Goal: Complete application form

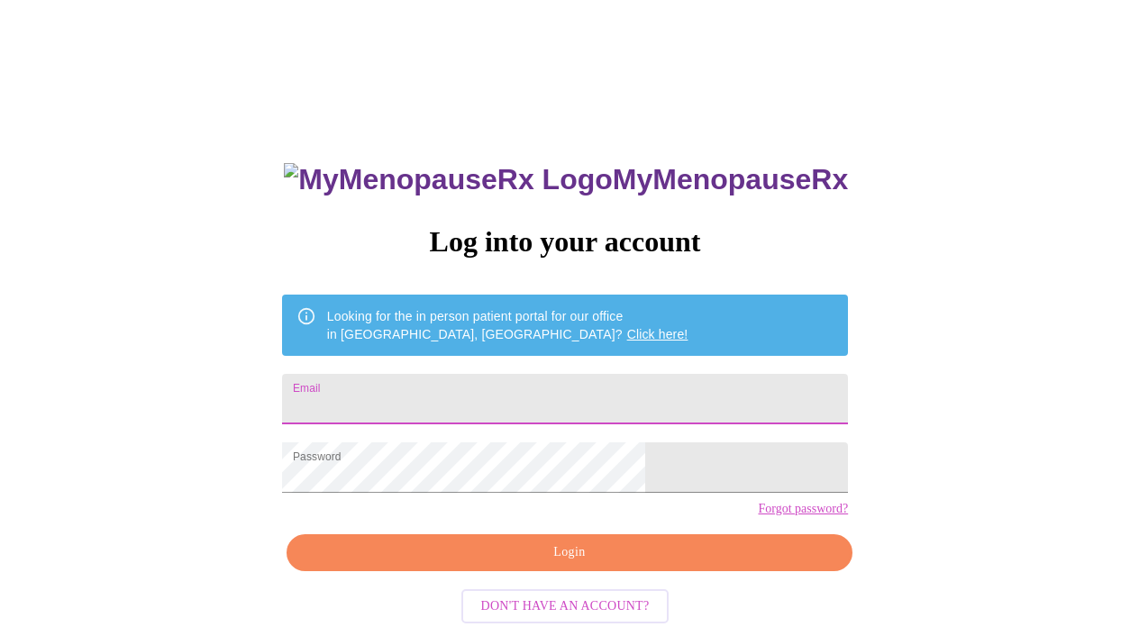
click at [623, 384] on input "Email" at bounding box center [565, 399] width 566 height 50
type input "debracartwright66@gmail.com"
click at [653, 564] on span "Login" at bounding box center [569, 553] width 525 height 23
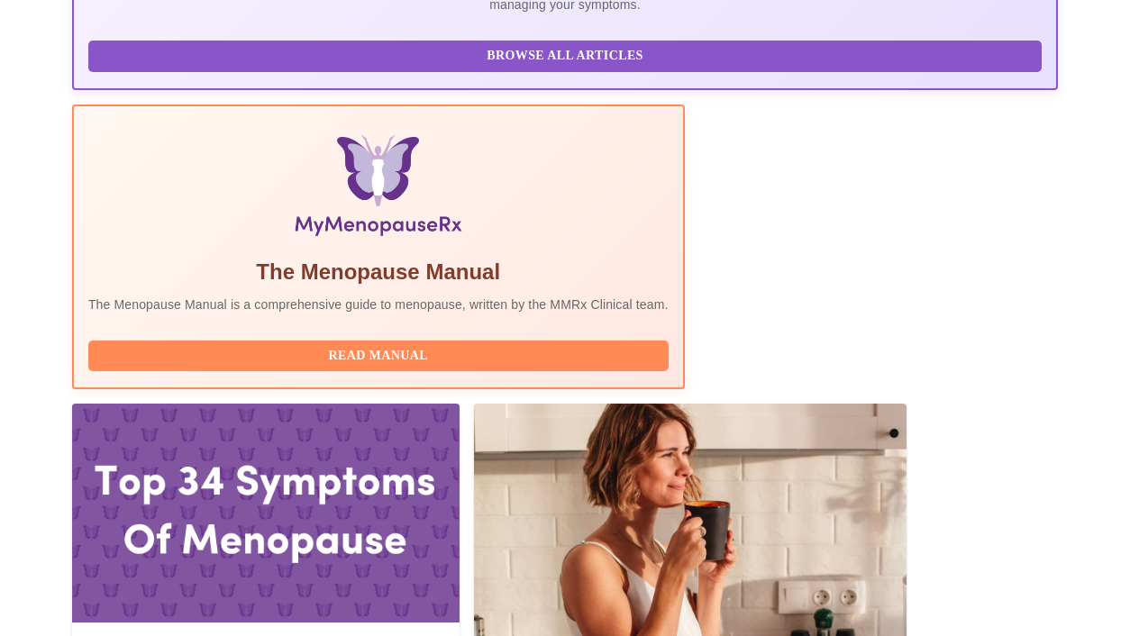
scroll to position [592, 0]
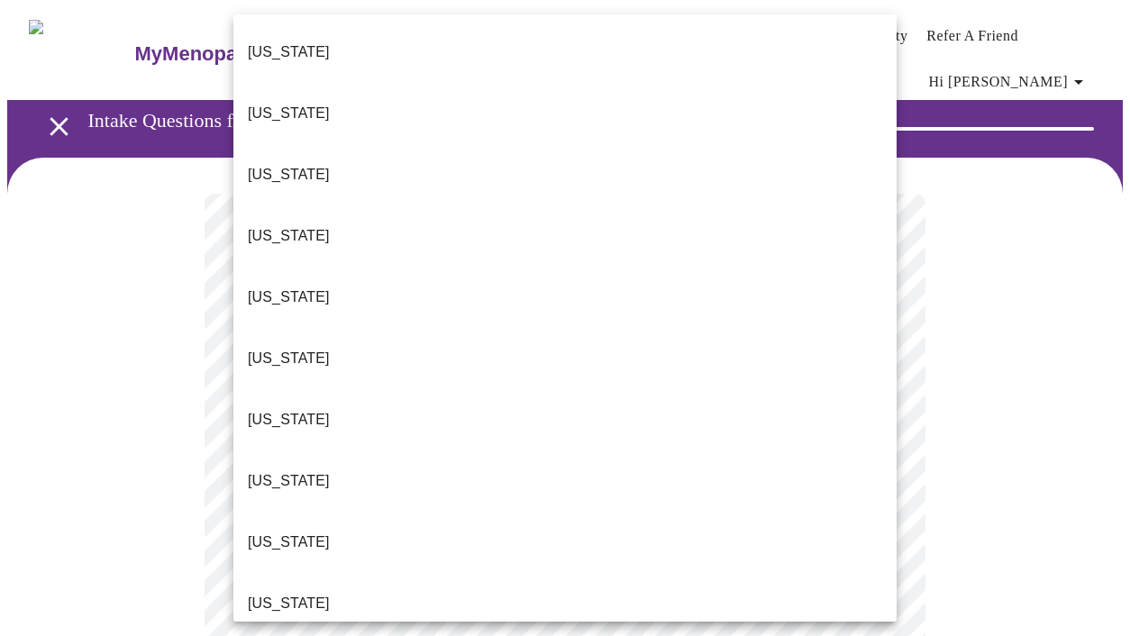
scroll to position [9, 0]
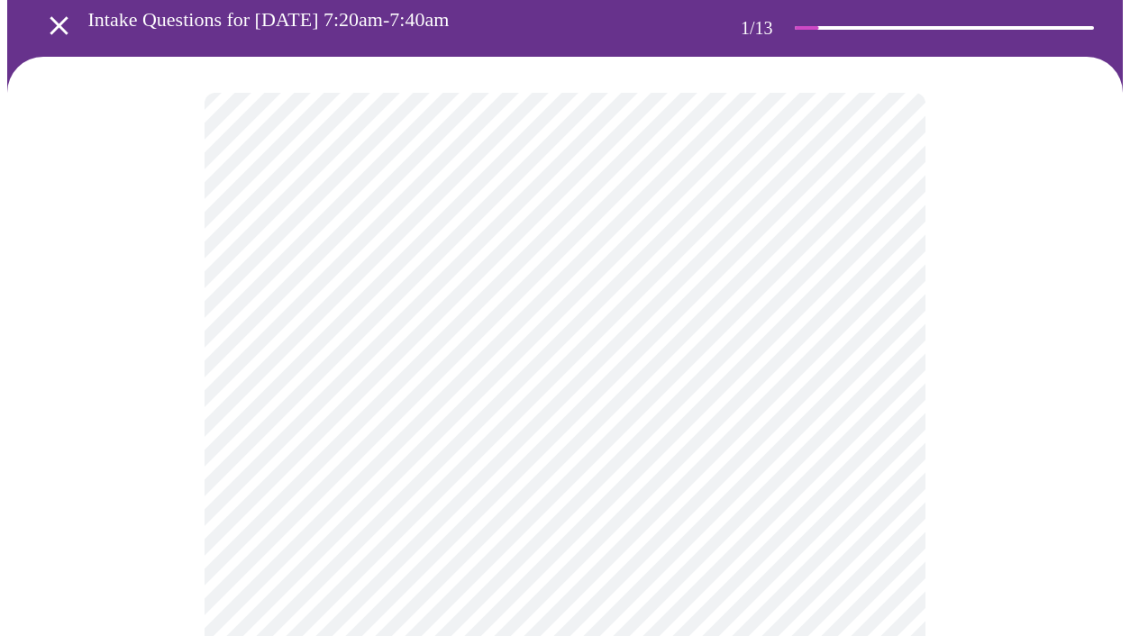
scroll to position [183, 0]
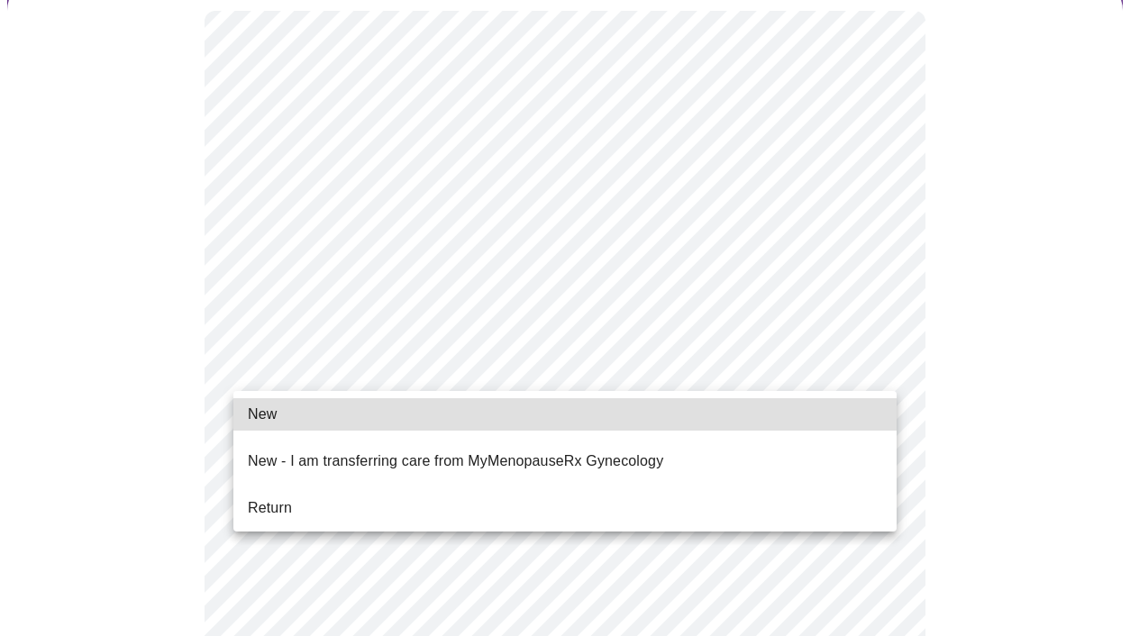
click at [445, 451] on p "New - I am transferring care from MyMenopauseRx Gynecology" at bounding box center [456, 462] width 416 height 22
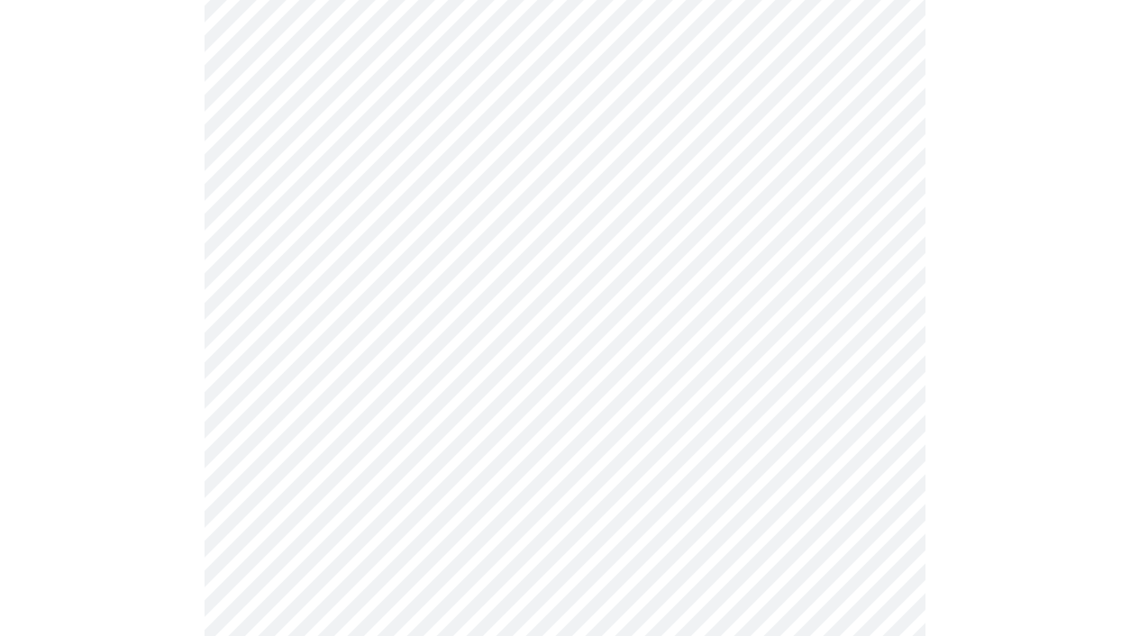
scroll to position [1004, 0]
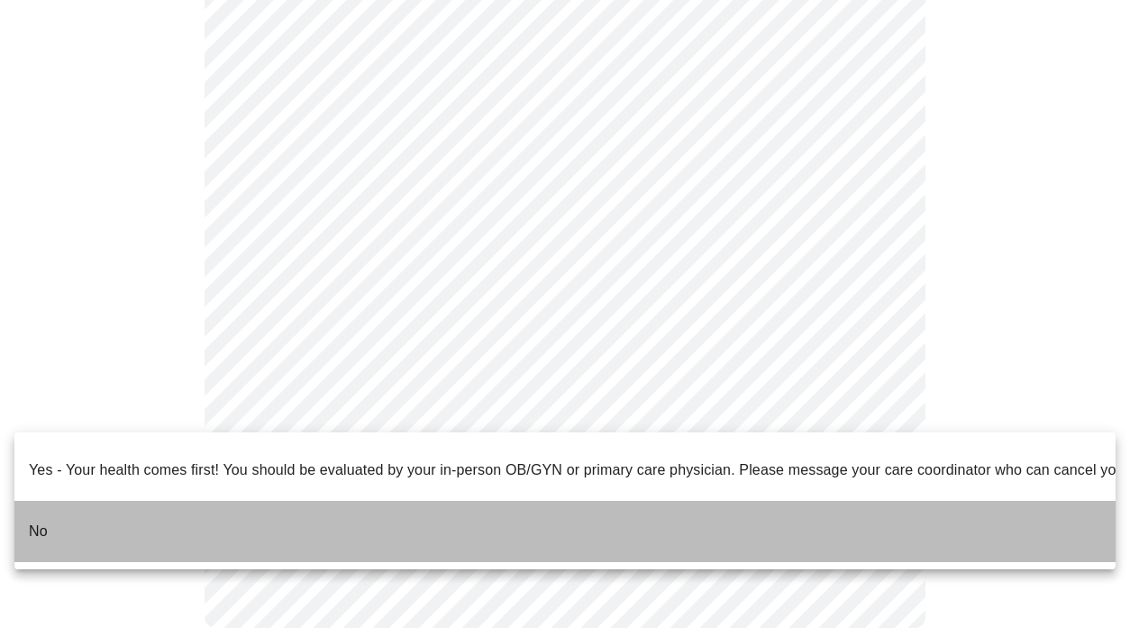
click at [225, 501] on li "No" at bounding box center [565, 531] width 1102 height 61
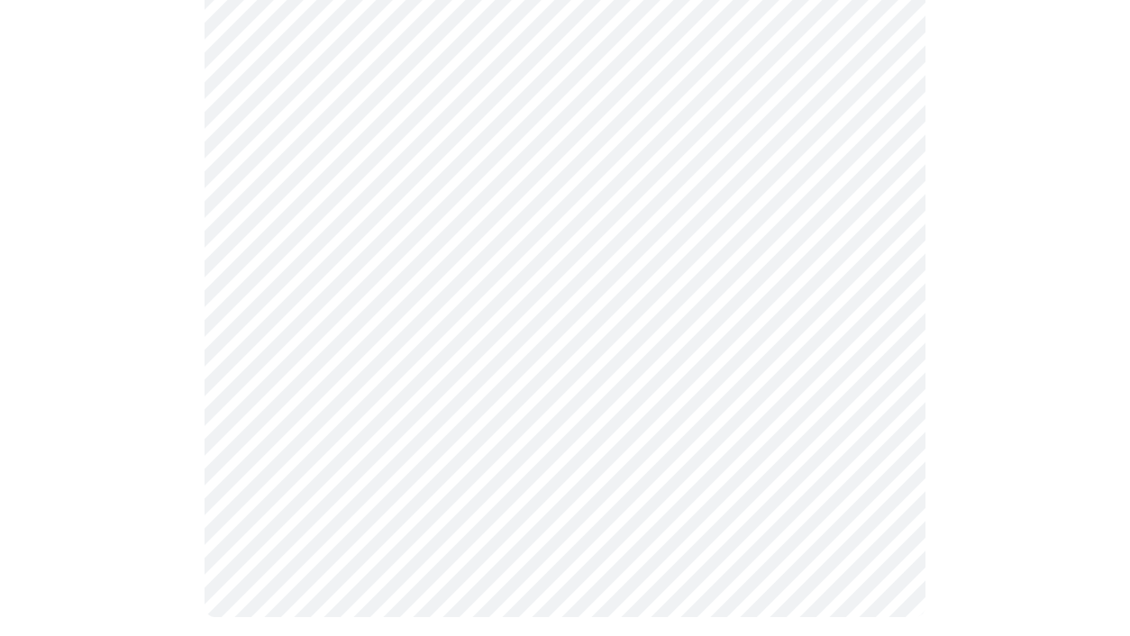
scroll to position [0, 0]
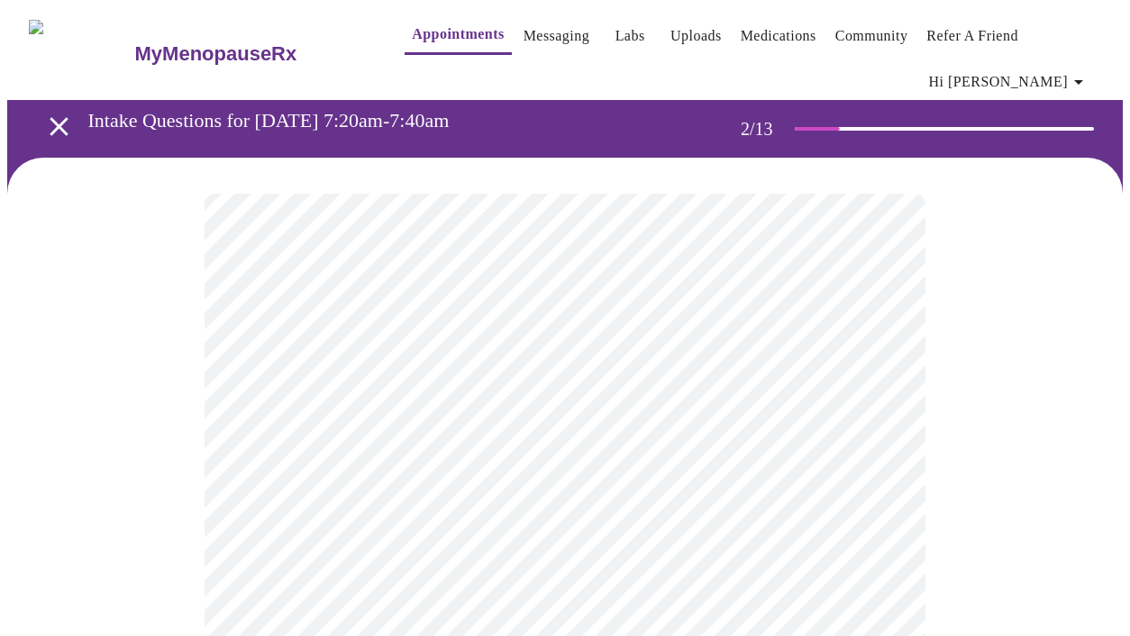
click at [883, 392] on body "MyMenopauseRx Appointments Messaging Labs Uploads Medications Community Refer a…" at bounding box center [565, 561] width 1116 height 1109
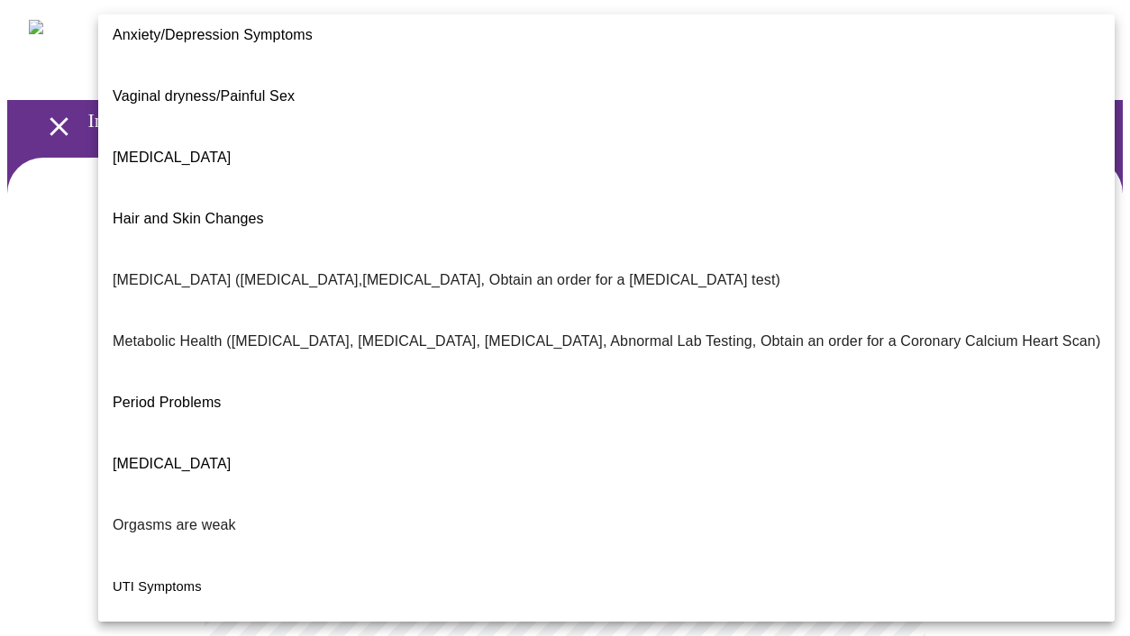
scroll to position [297, 0]
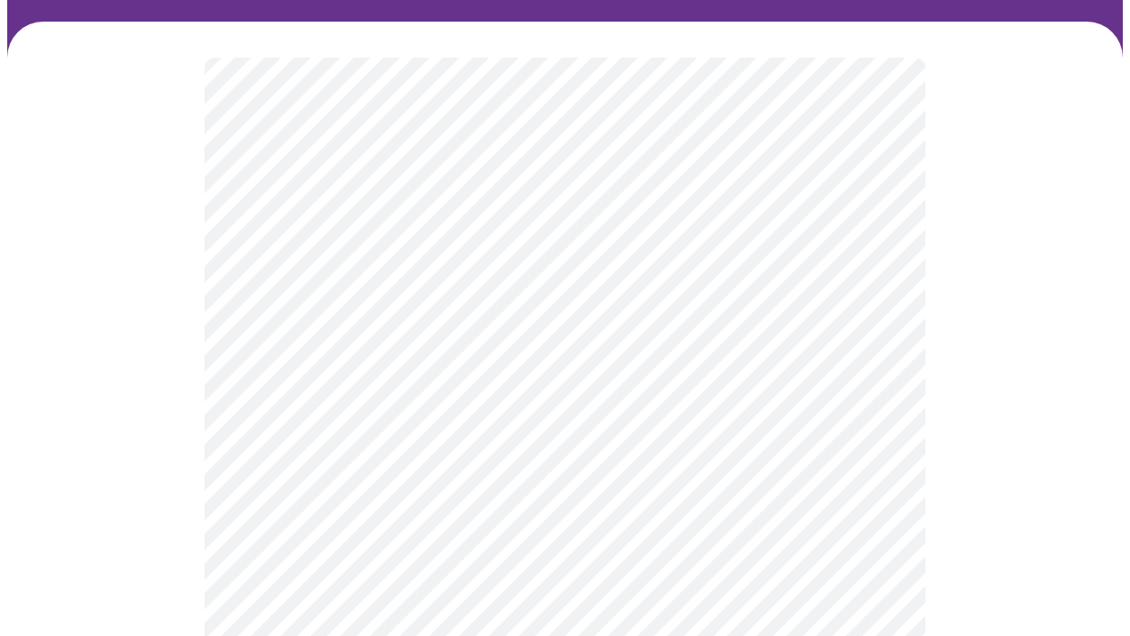
scroll to position [215, 0]
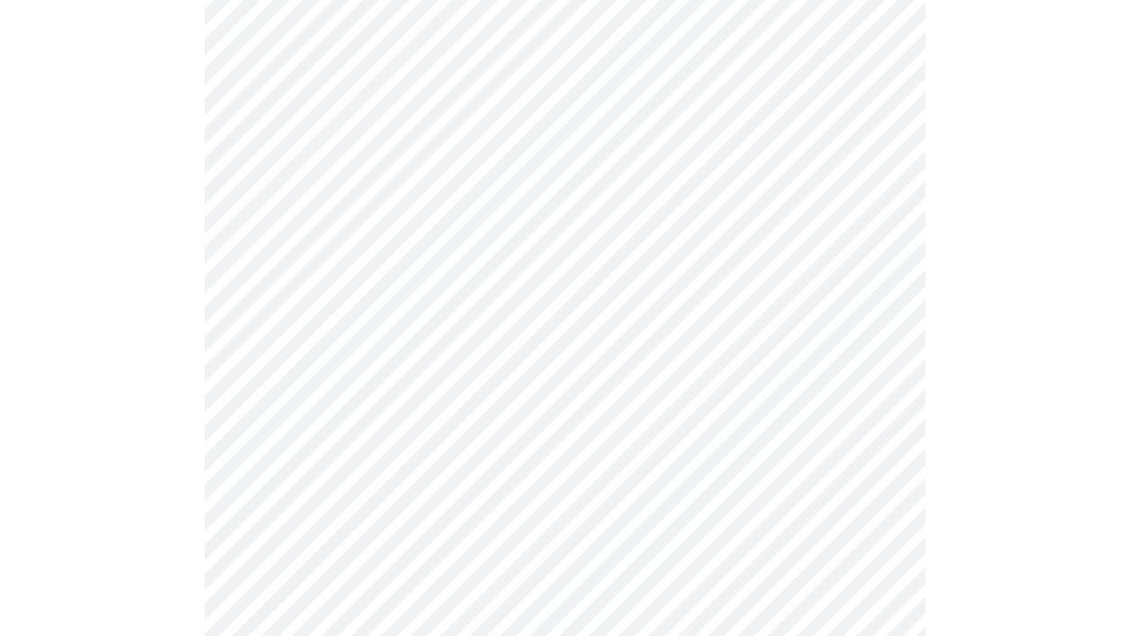
click at [886, 361] on body "MyMenopauseRx Appointments Messaging Labs Uploads Medications Community Refer a…" at bounding box center [565, 342] width 1116 height 1098
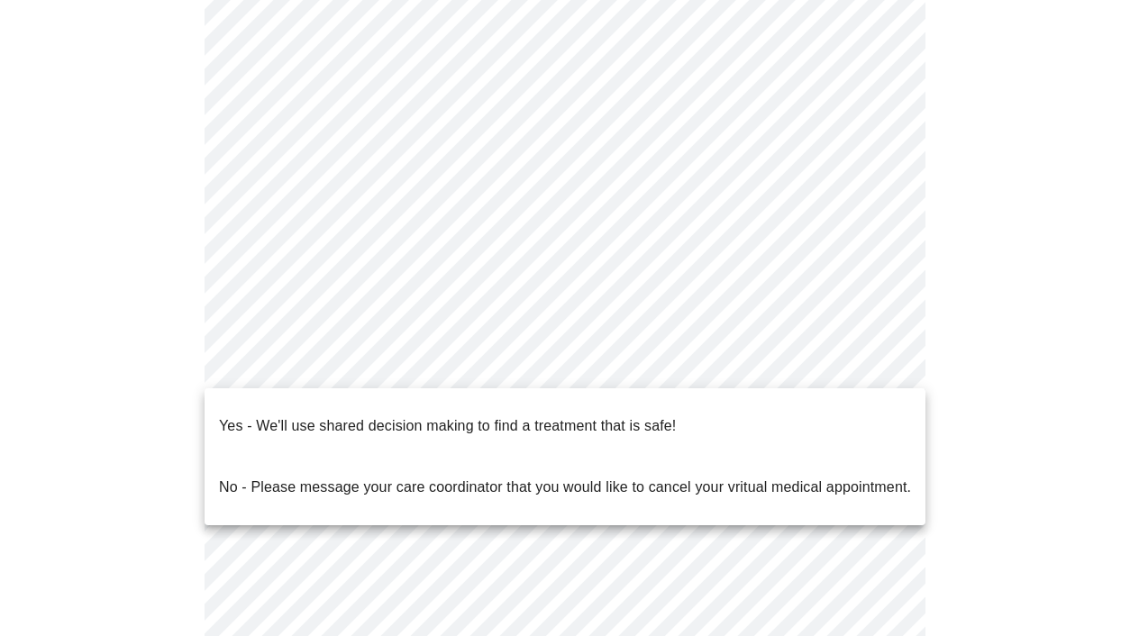
click at [716, 418] on li "Yes - We'll use shared decision making to find a treatment that is safe!" at bounding box center [565, 426] width 721 height 61
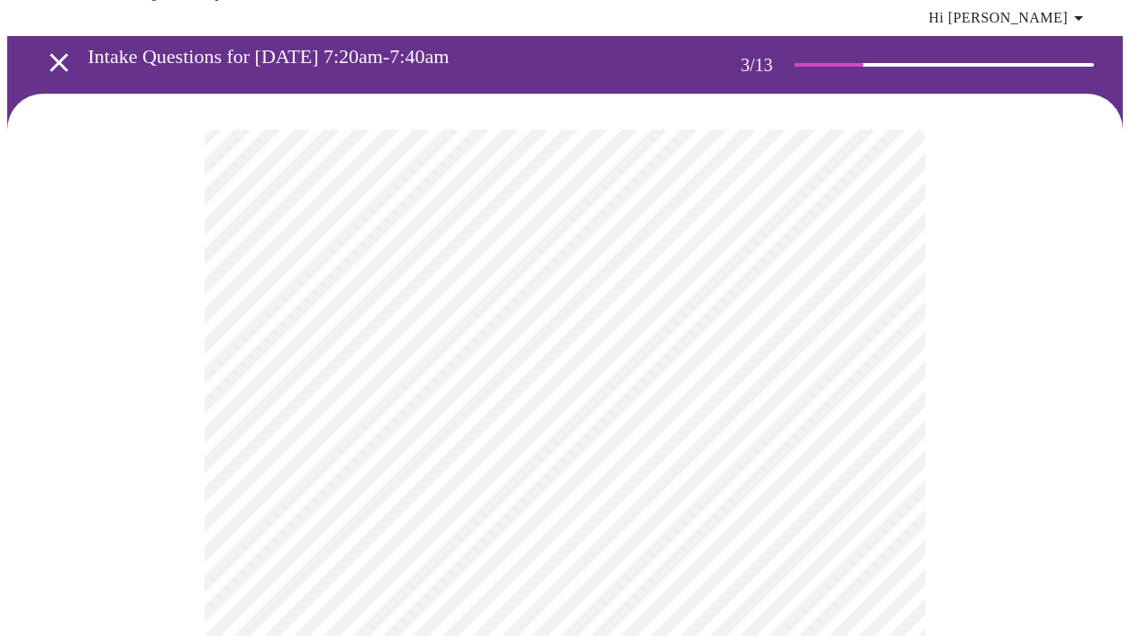
scroll to position [87, 0]
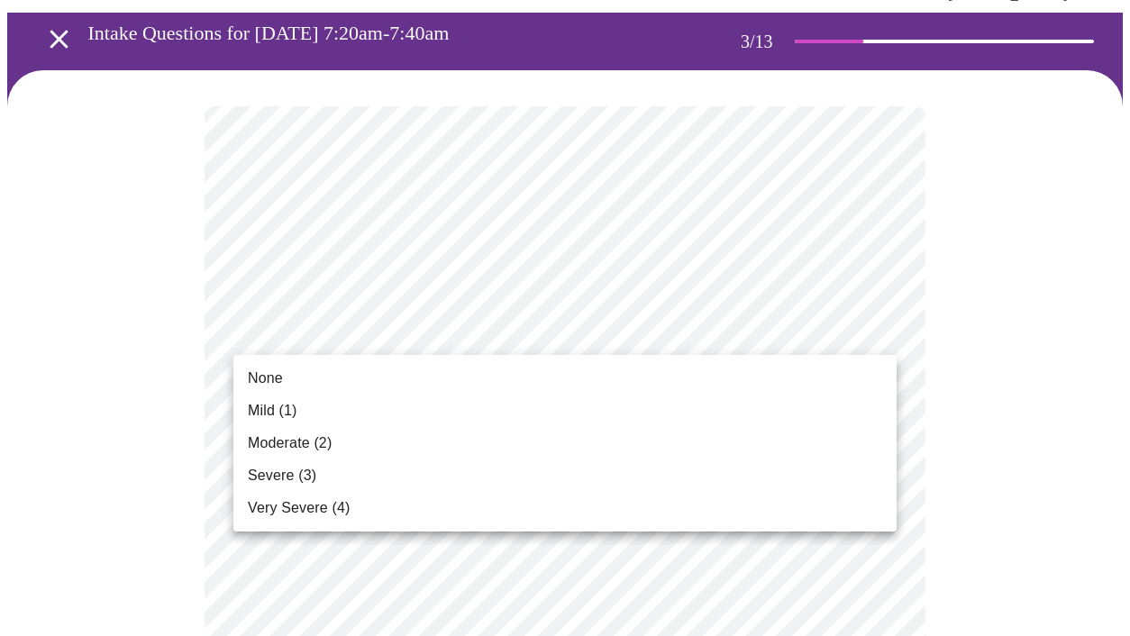
click at [828, 415] on li "Mild (1)" at bounding box center [565, 411] width 664 height 32
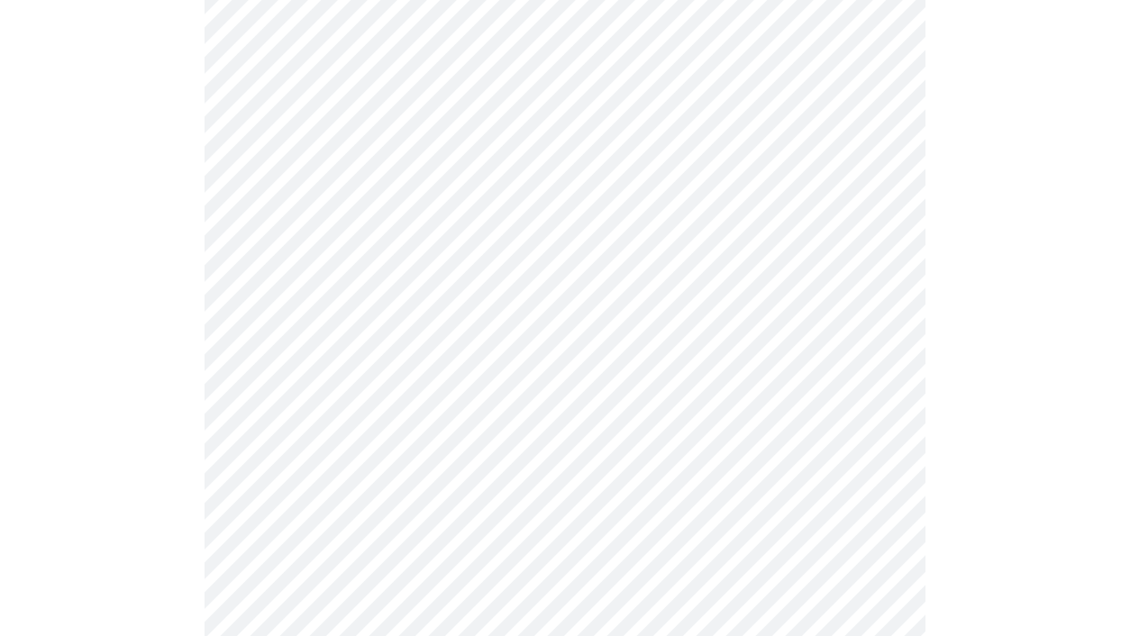
scroll to position [227, 0]
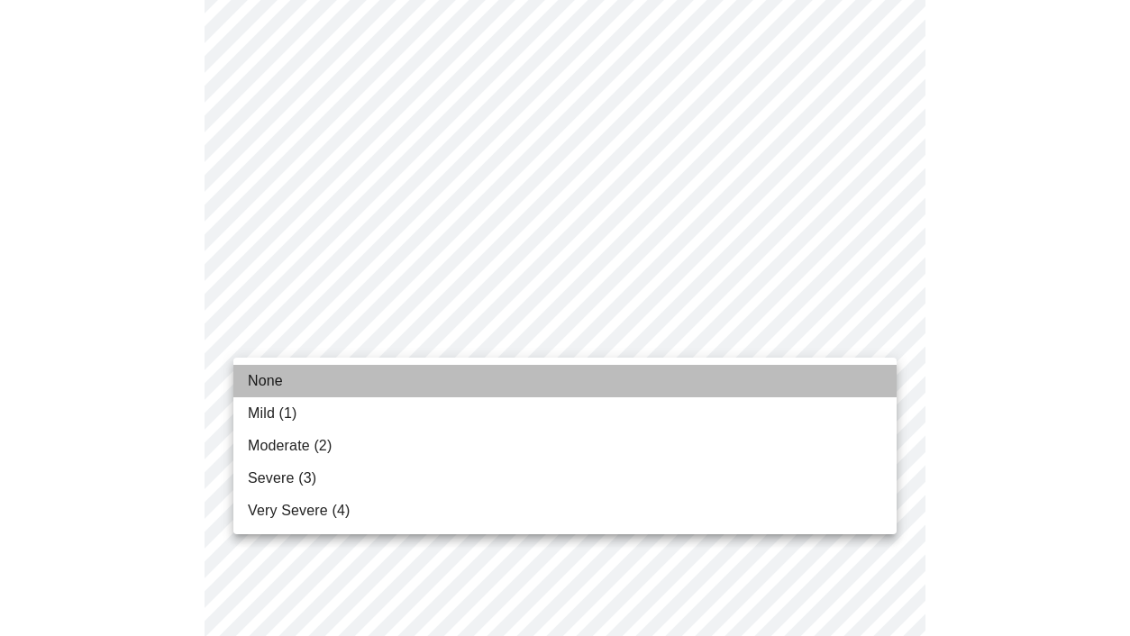
click at [803, 376] on li "None" at bounding box center [565, 381] width 664 height 32
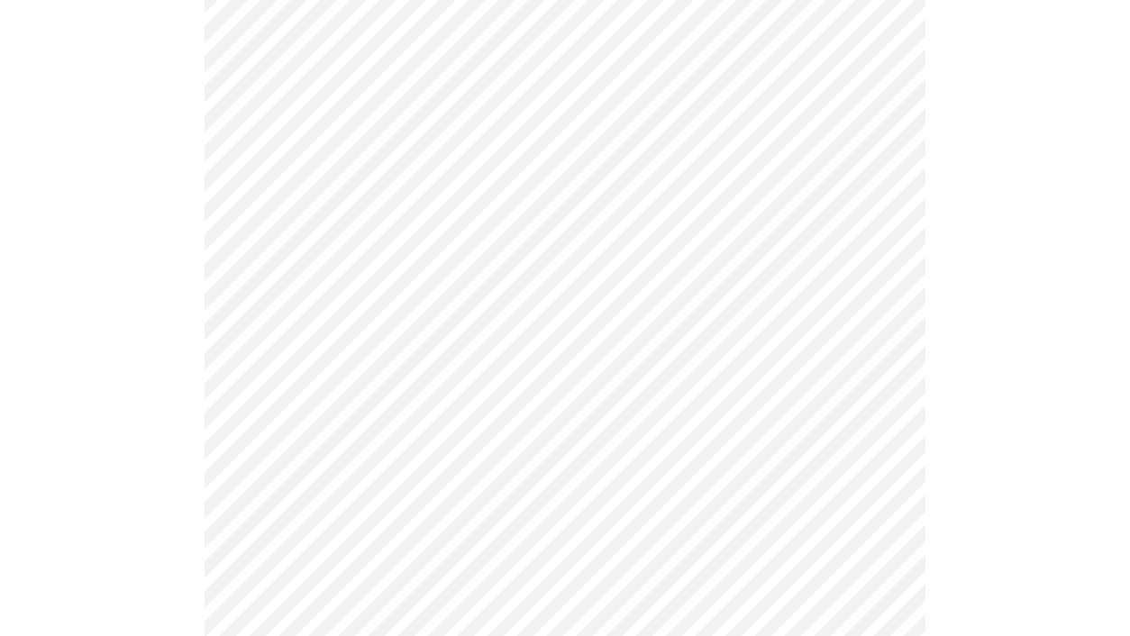
scroll to position [377, 0]
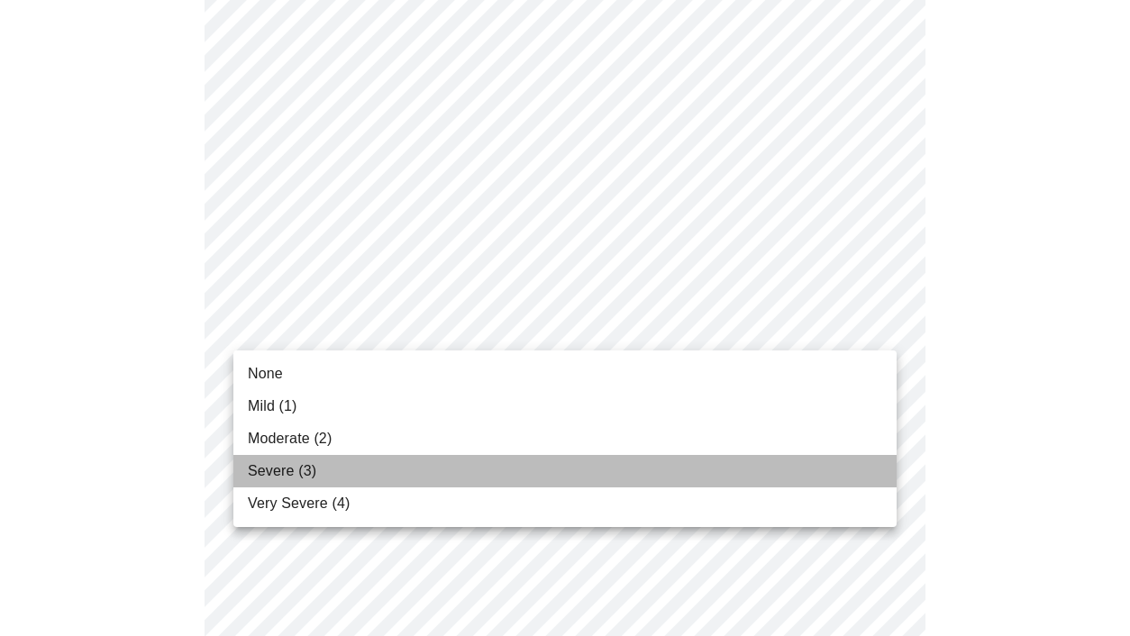
click at [742, 463] on li "Severe (3)" at bounding box center [565, 471] width 664 height 32
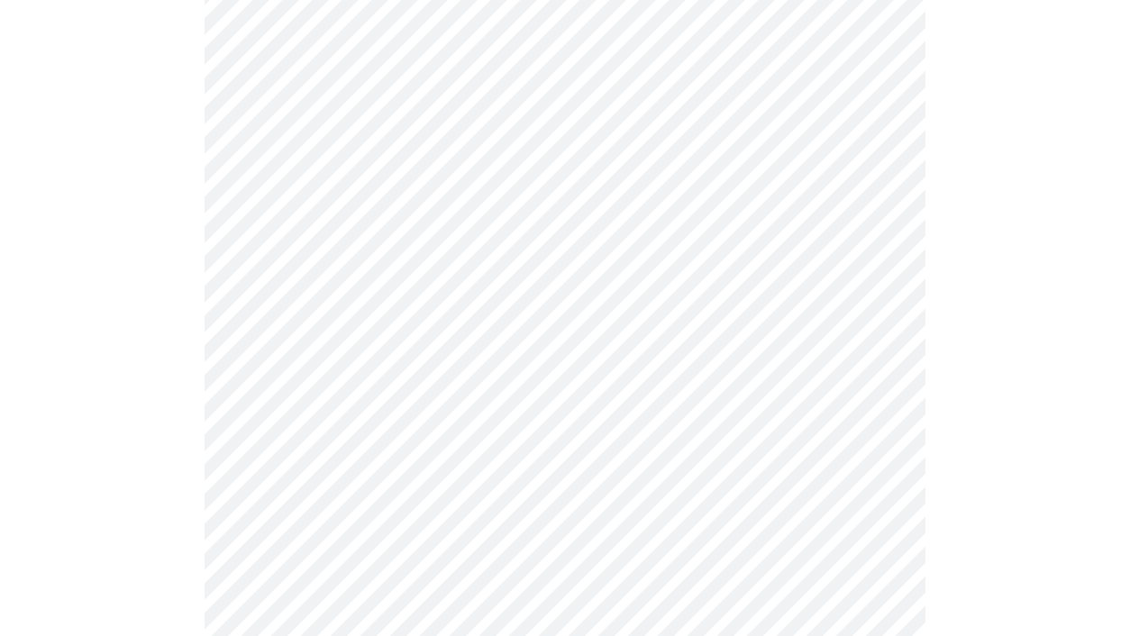
scroll to position [453, 0]
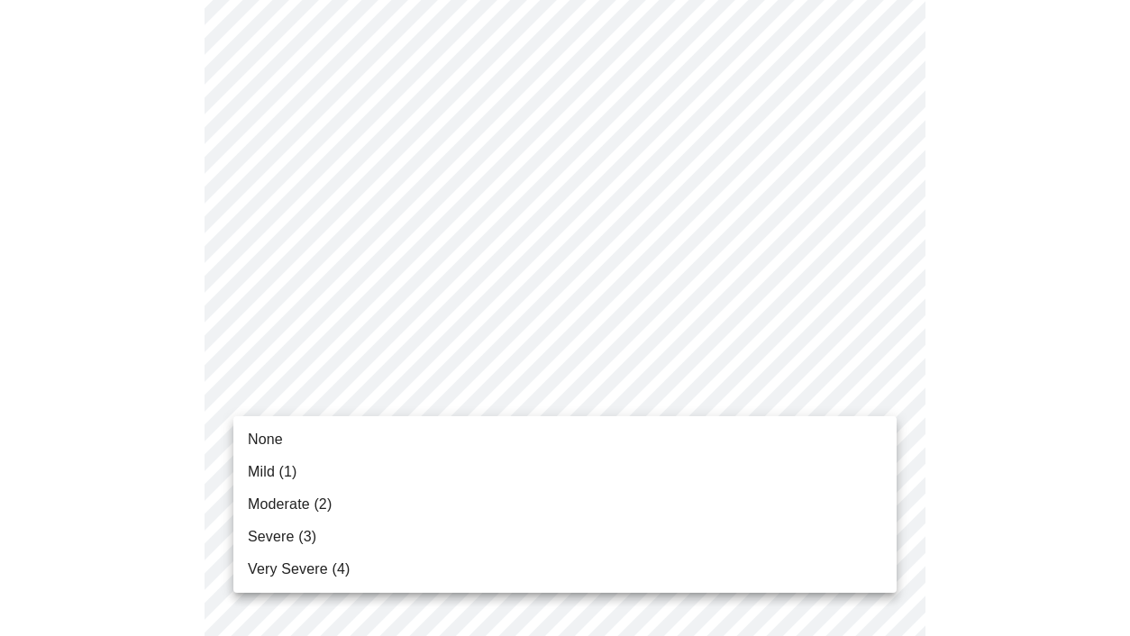
click at [826, 469] on li "Mild (1)" at bounding box center [565, 472] width 664 height 32
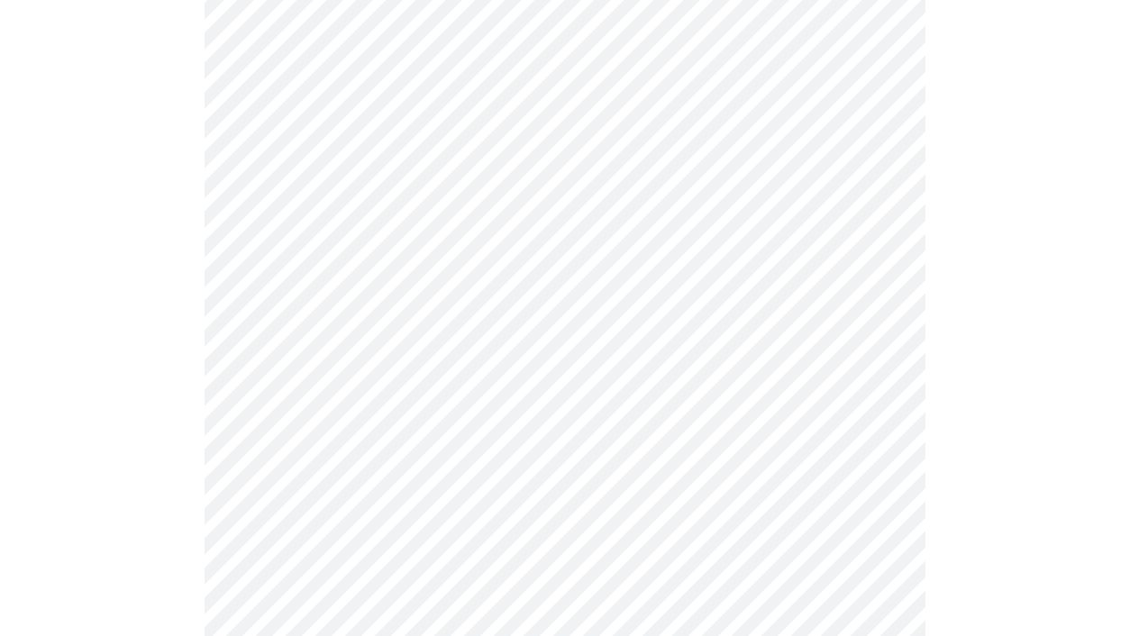
scroll to position [611, 0]
click at [884, 358] on body "MyMenopauseRx Appointments Messaging Labs Uploads Medications Community Refer a…" at bounding box center [565, 557] width 1116 height 2322
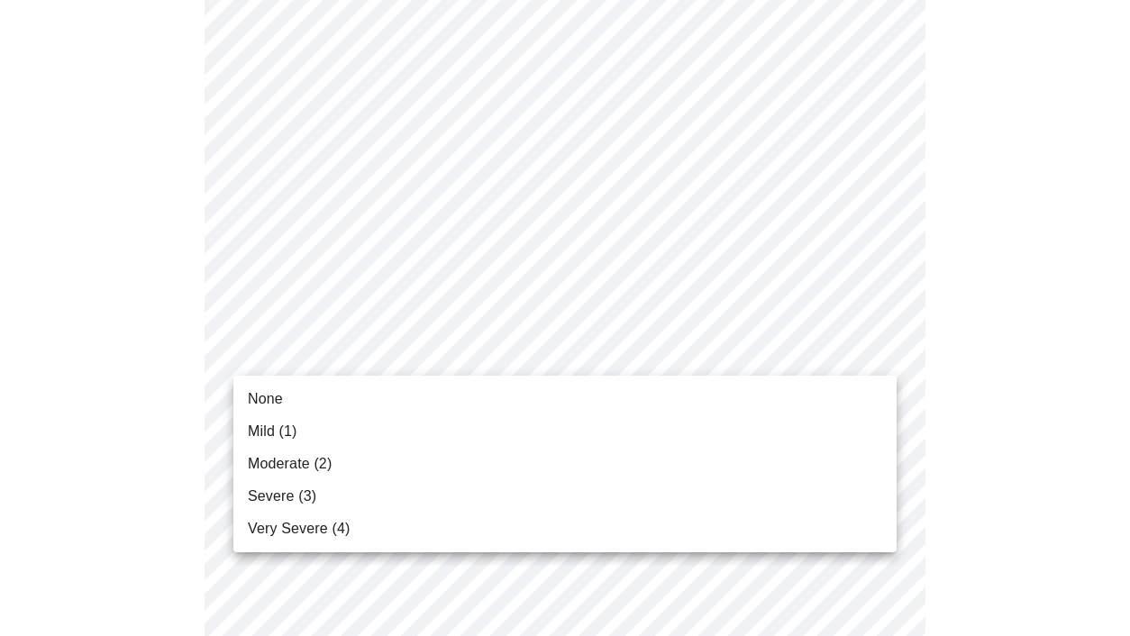
click at [854, 395] on li "None" at bounding box center [565, 399] width 664 height 32
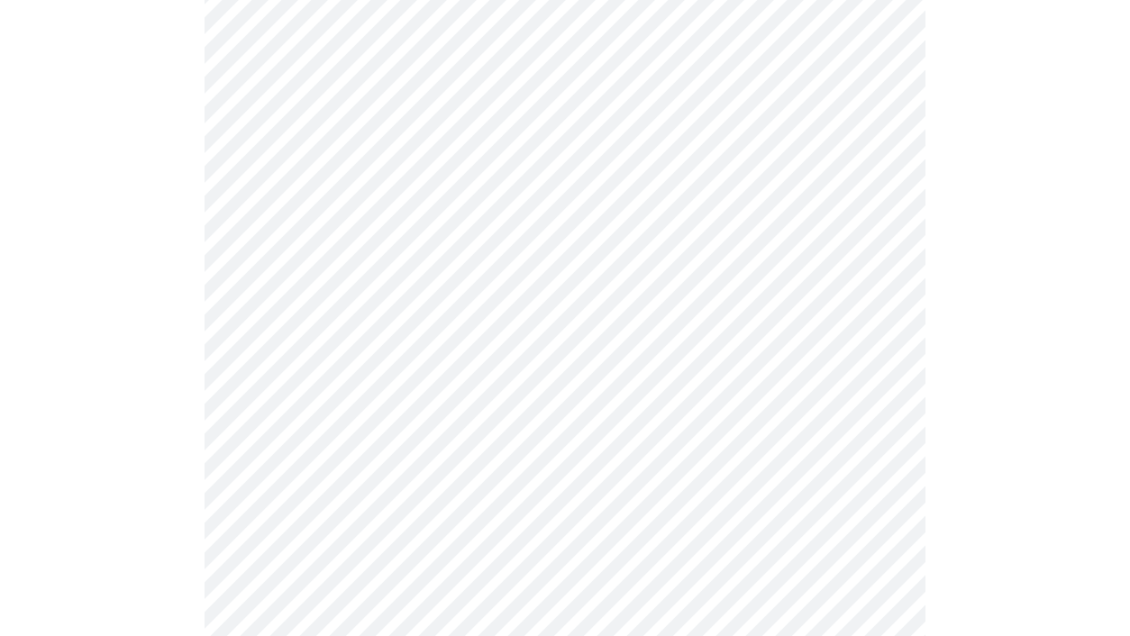
scroll to position [778, 0]
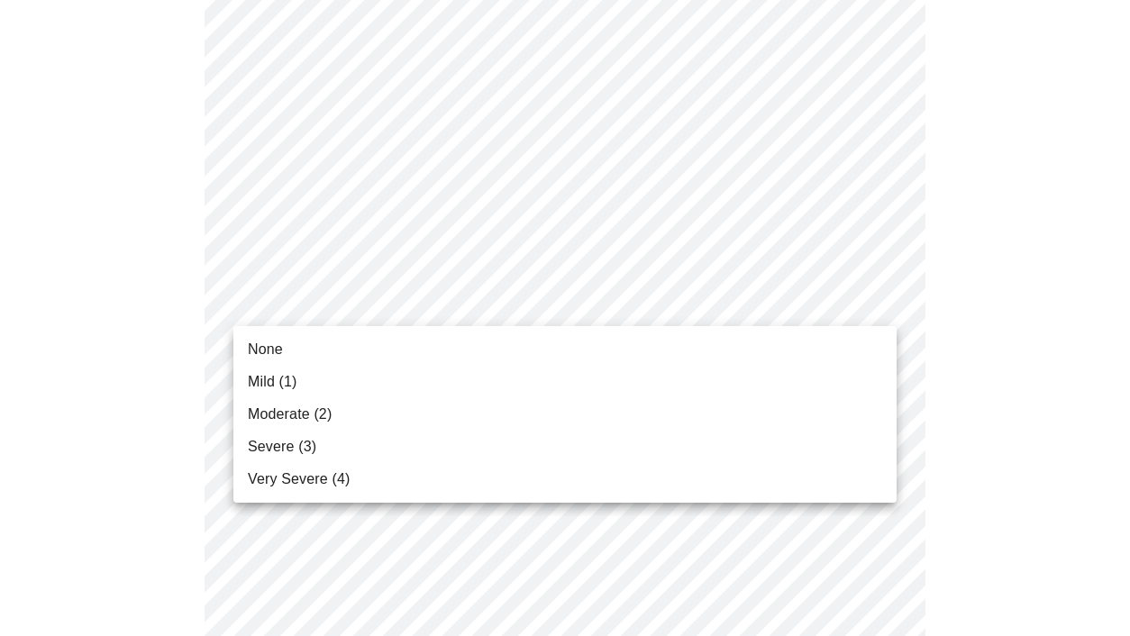
click at [883, 305] on body "MyMenopauseRx Appointments Messaging Labs Uploads Medications Community Refer a…" at bounding box center [565, 377] width 1116 height 2297
click at [854, 351] on li "None" at bounding box center [565, 350] width 664 height 32
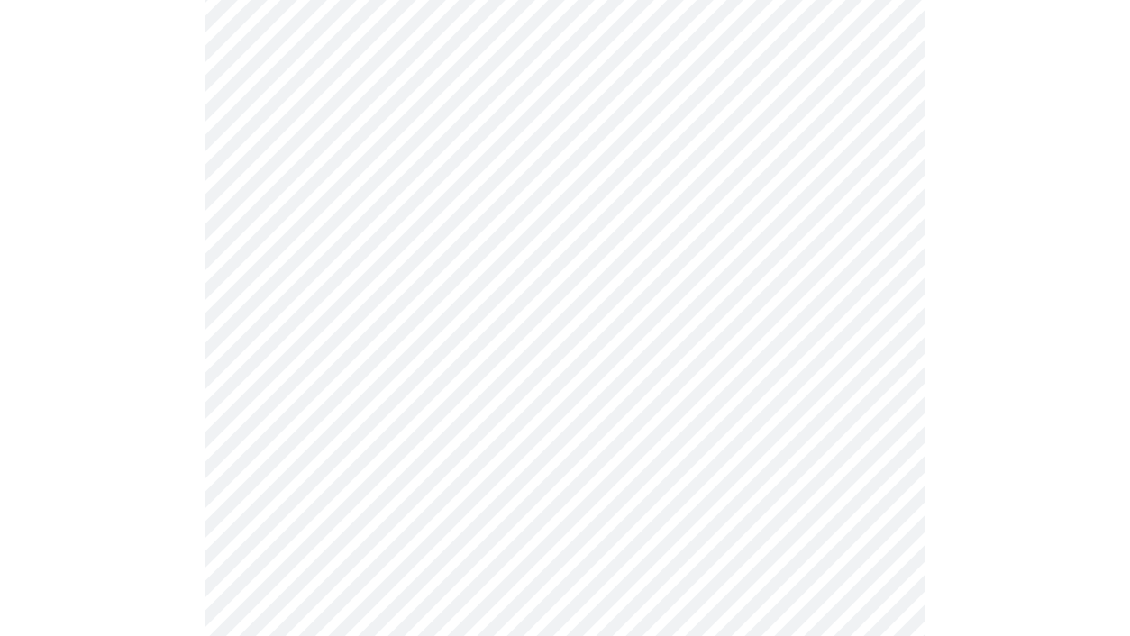
scroll to position [899, 0]
click at [883, 319] on body "MyMenopauseRx Appointments Messaging Labs Uploads Medications Community Refer a…" at bounding box center [565, 244] width 1116 height 2272
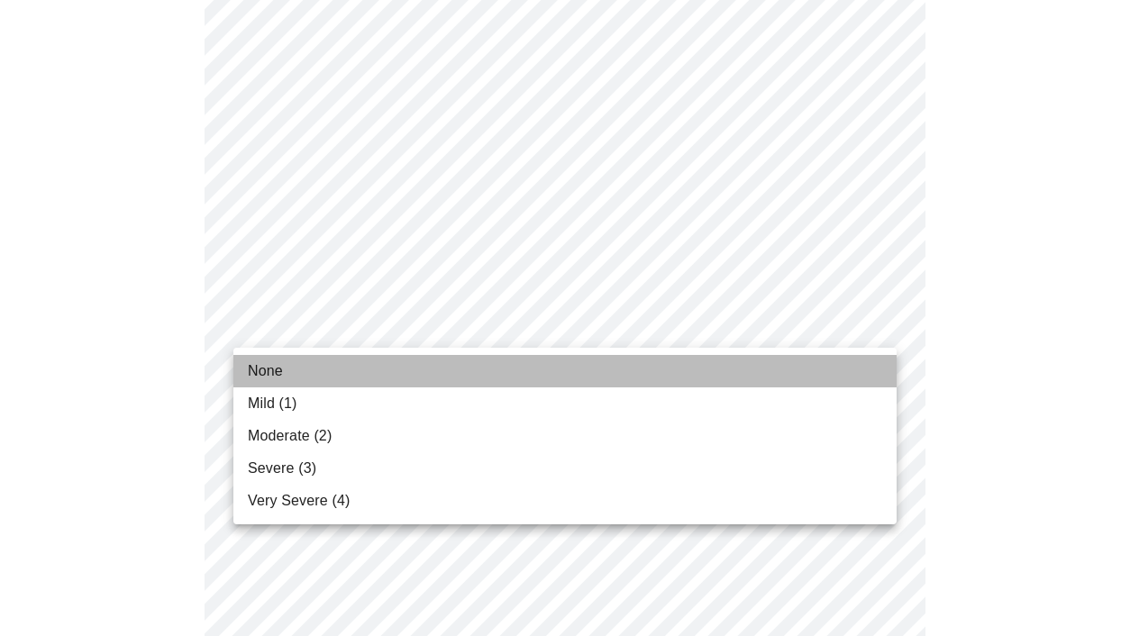
click at [846, 372] on li "None" at bounding box center [565, 371] width 664 height 32
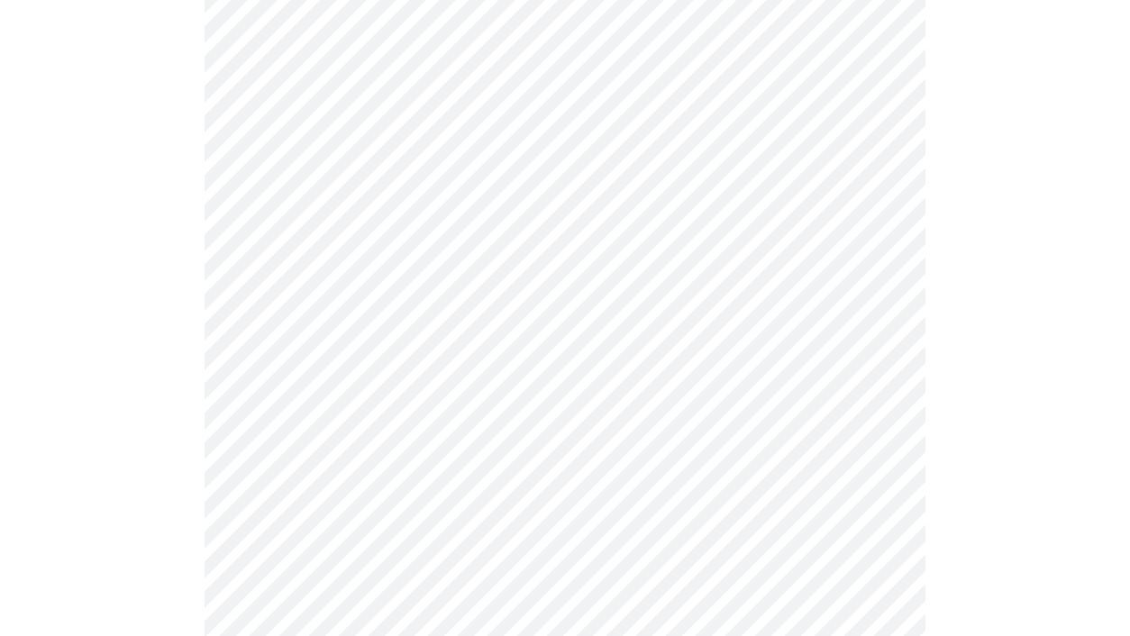
scroll to position [1036, 0]
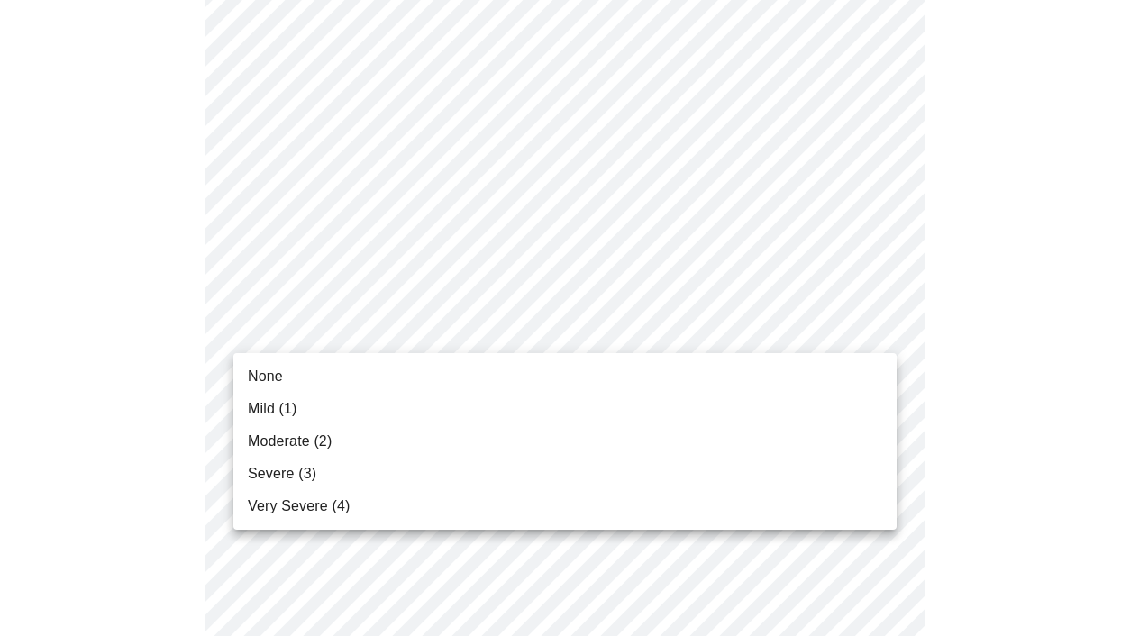
click at [881, 326] on body "MyMenopauseRx Appointments Messaging Labs Uploads Medications Community Refer a…" at bounding box center [565, 94] width 1116 height 2247
click at [847, 380] on li "None" at bounding box center [565, 377] width 664 height 32
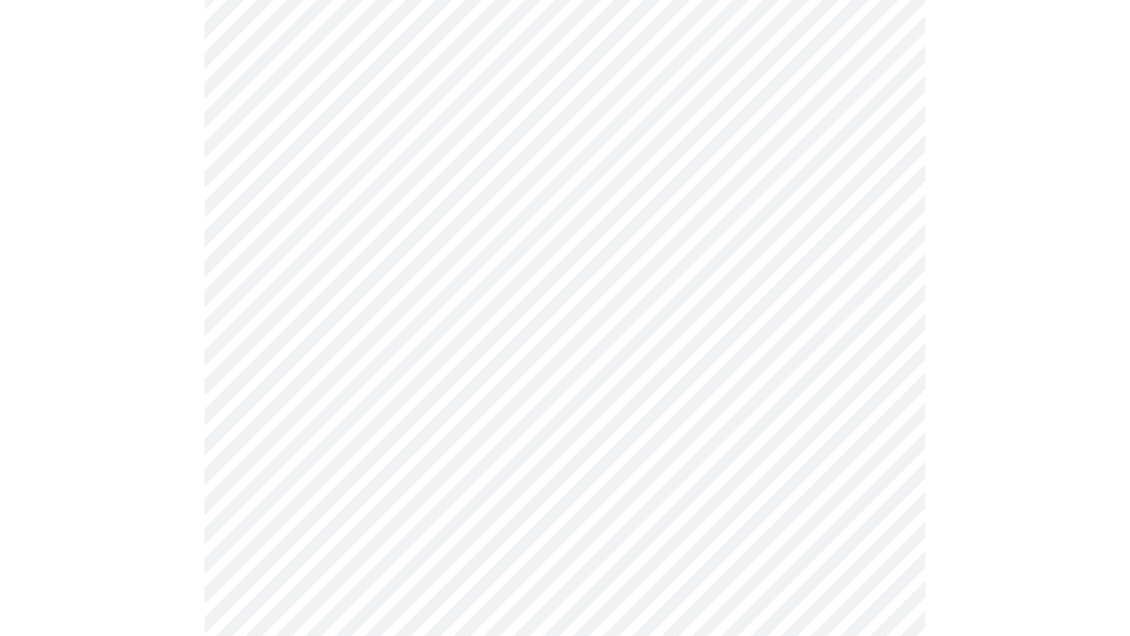
scroll to position [1194, 0]
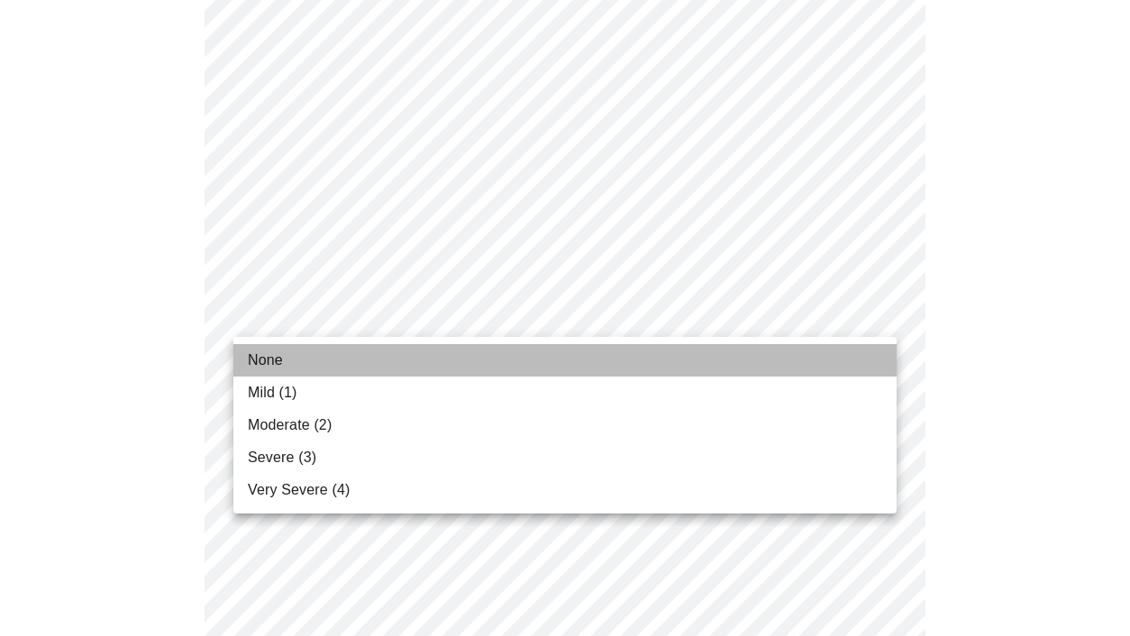
click at [851, 358] on li "None" at bounding box center [565, 360] width 664 height 32
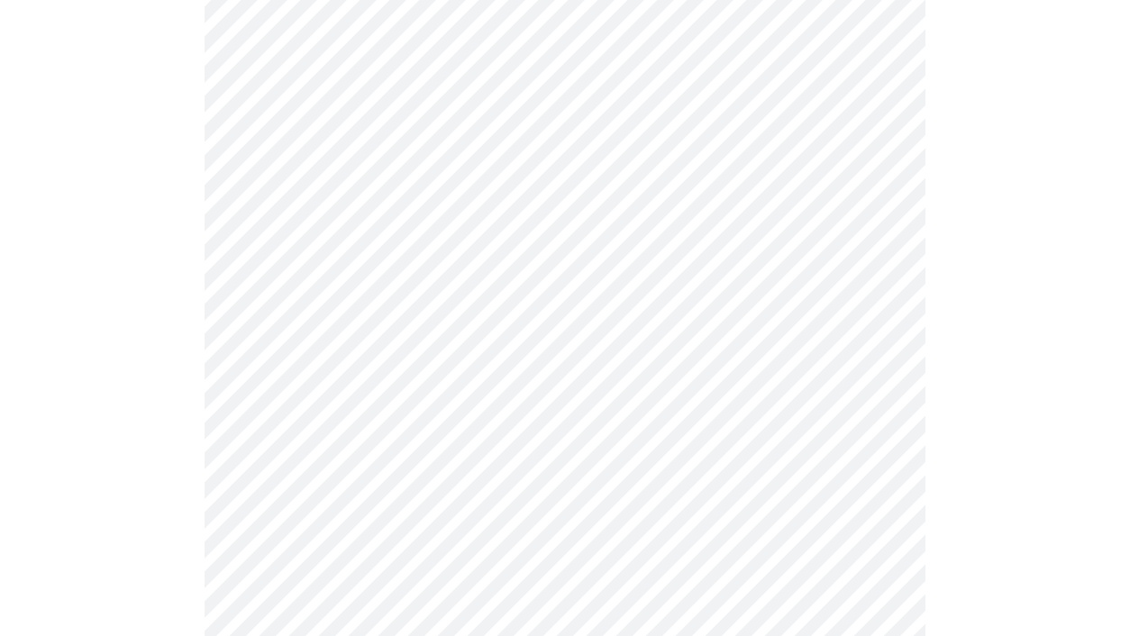
scroll to position [1361, 0]
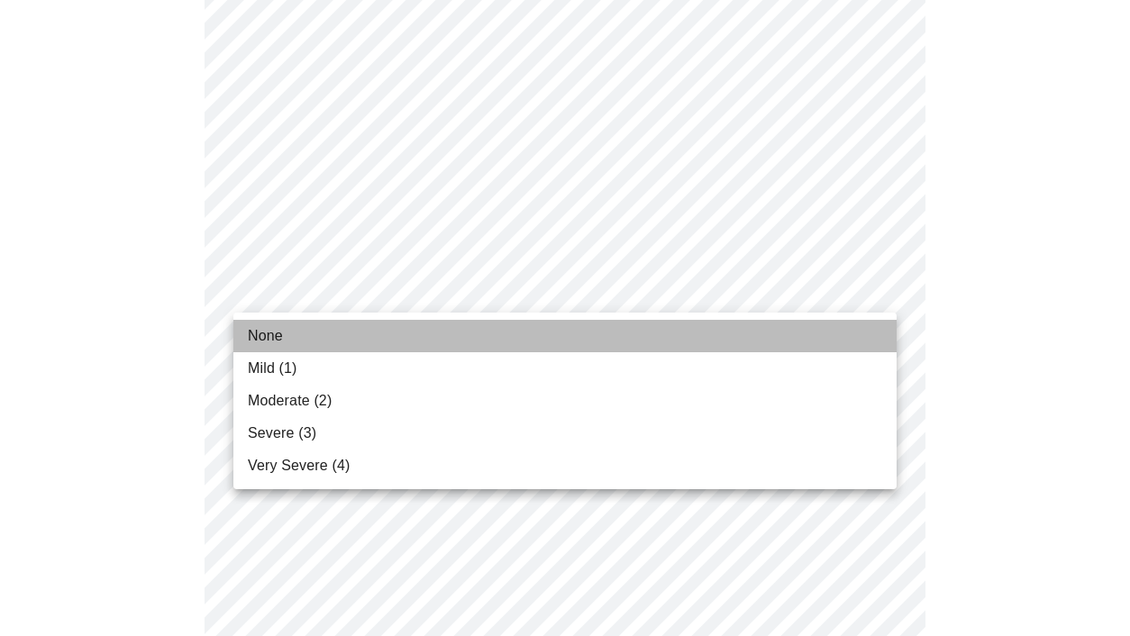
click at [842, 327] on li "None" at bounding box center [565, 336] width 664 height 32
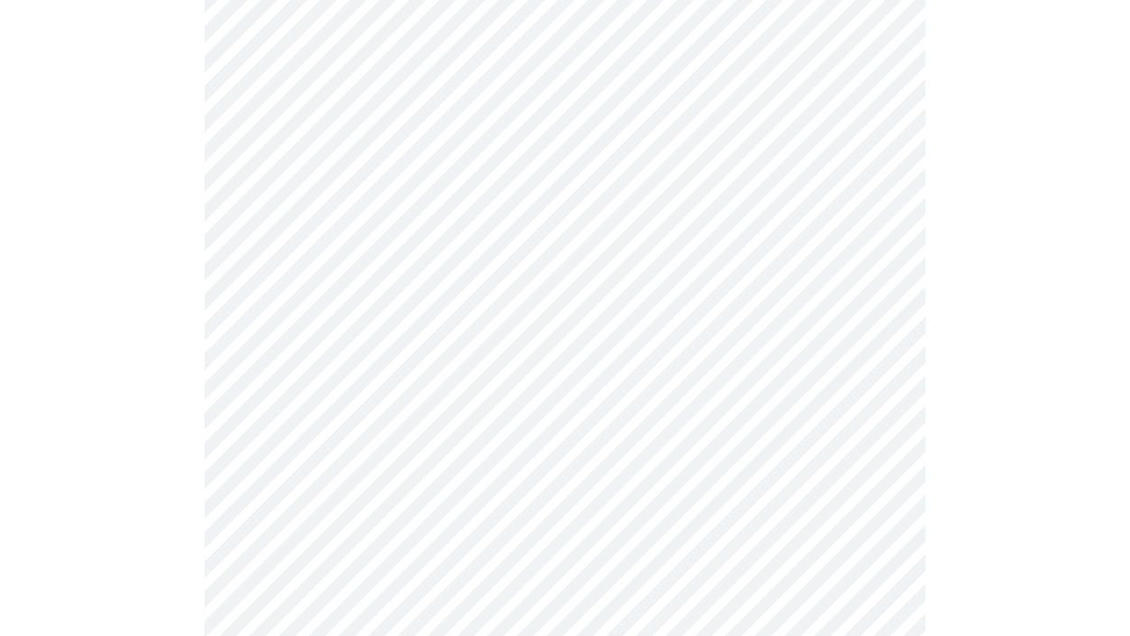
scroll to position [1478, 0]
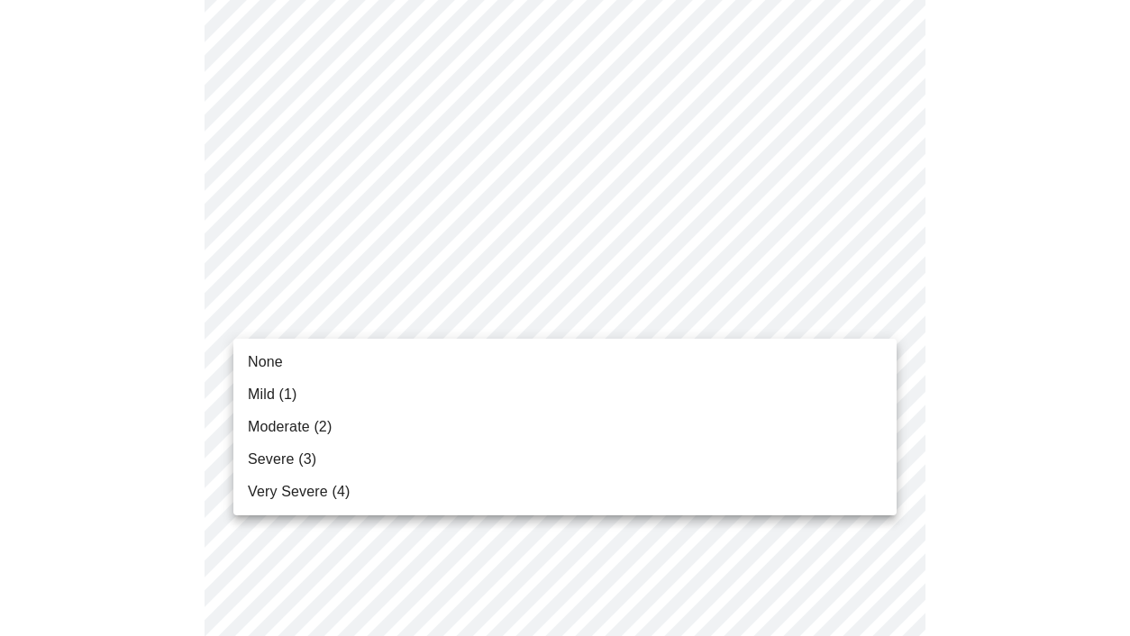
click at [856, 357] on li "None" at bounding box center [565, 362] width 664 height 32
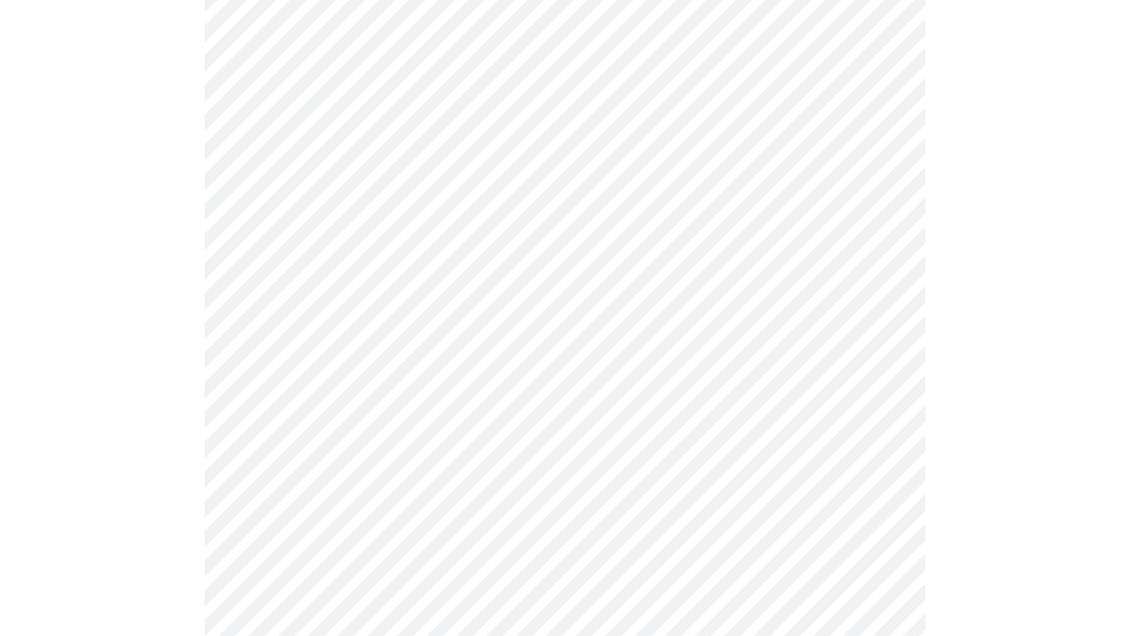
scroll to position [765, 0]
click at [883, 353] on body "MyMenopauseRx Appointments Messaging Labs Uploads Medications Community Refer a…" at bounding box center [565, 144] width 1116 height 1805
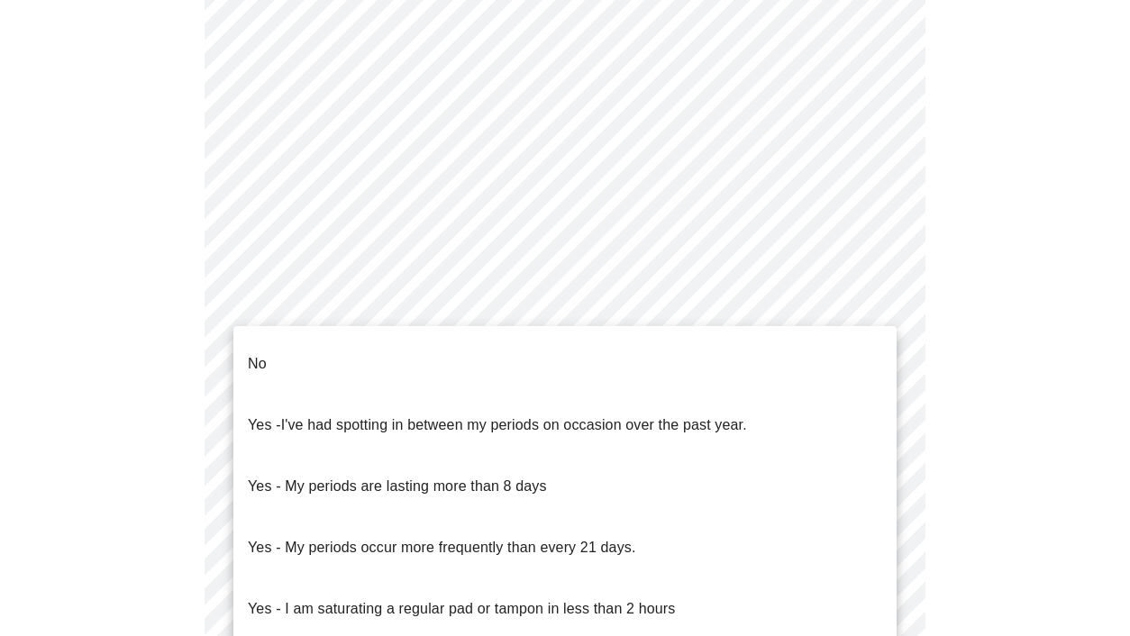
click at [755, 517] on li "Yes - My periods occur more frequently than every 21 days." at bounding box center [565, 547] width 664 height 61
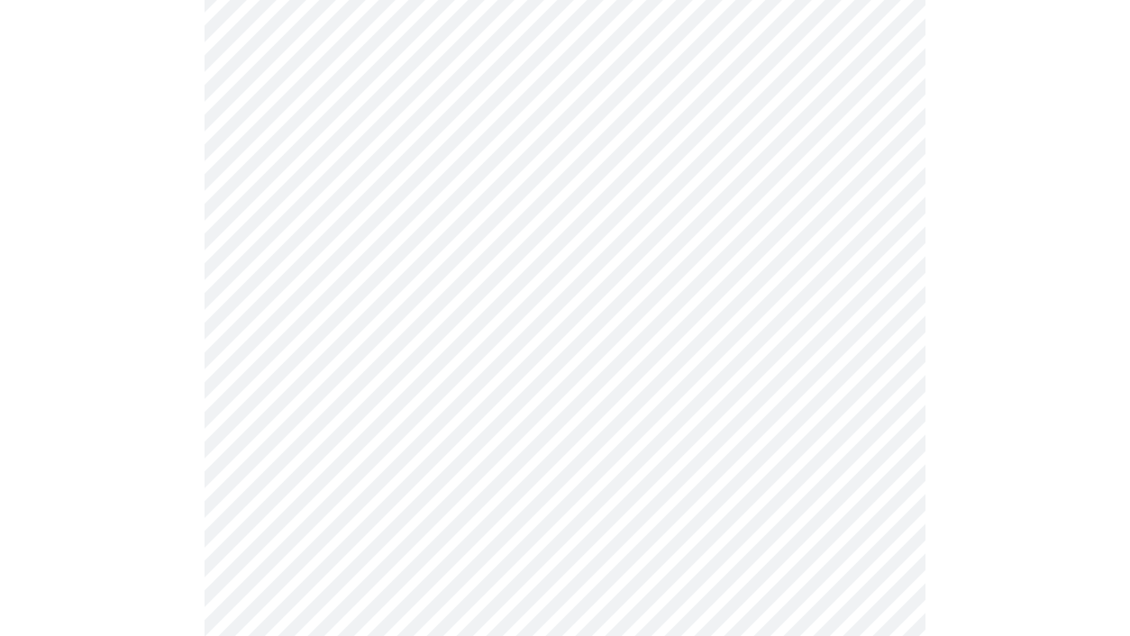
scroll to position [874, 0]
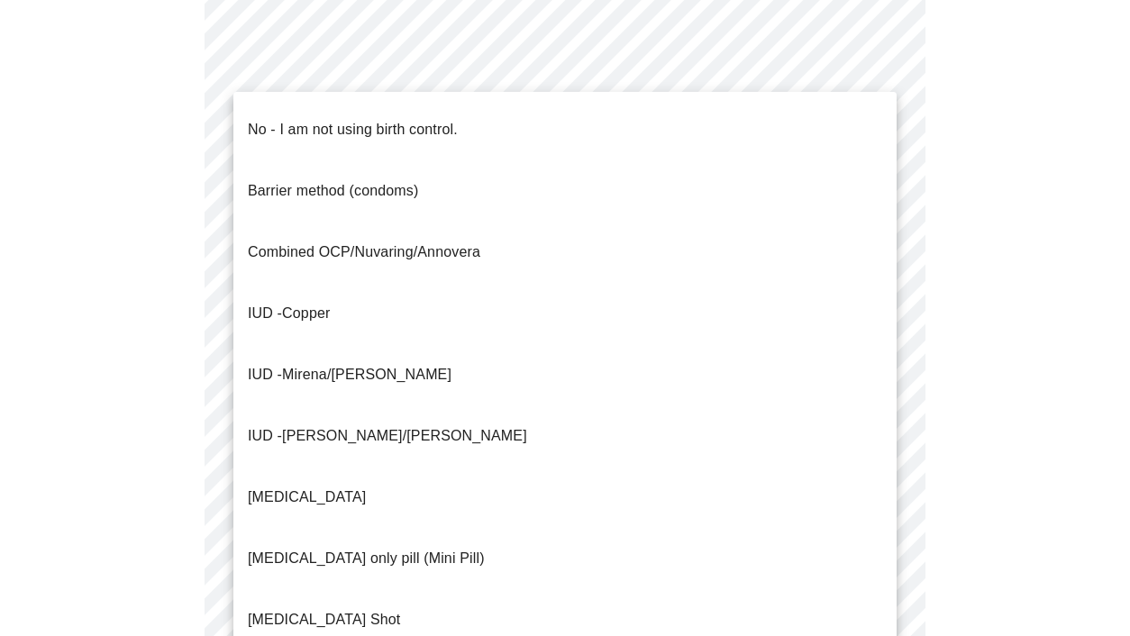
click at [888, 378] on body "MyMenopauseRx Appointments Messaging Labs Uploads Medications Community Refer a…" at bounding box center [565, 30] width 1116 height 1794
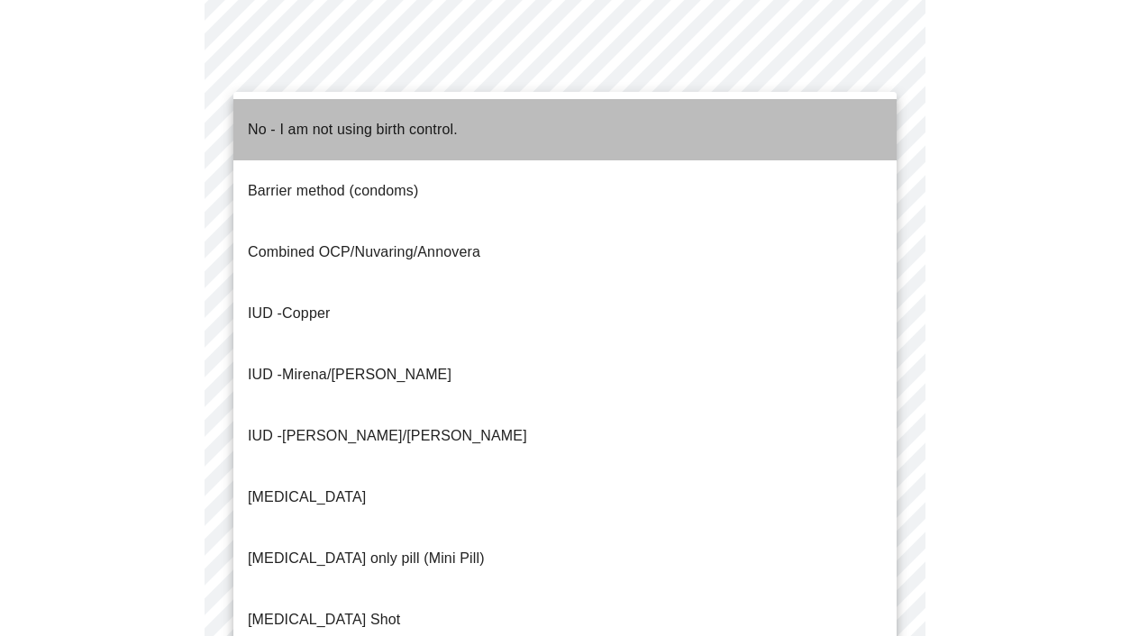
click at [661, 131] on li "No - I am not using birth control." at bounding box center [565, 129] width 664 height 61
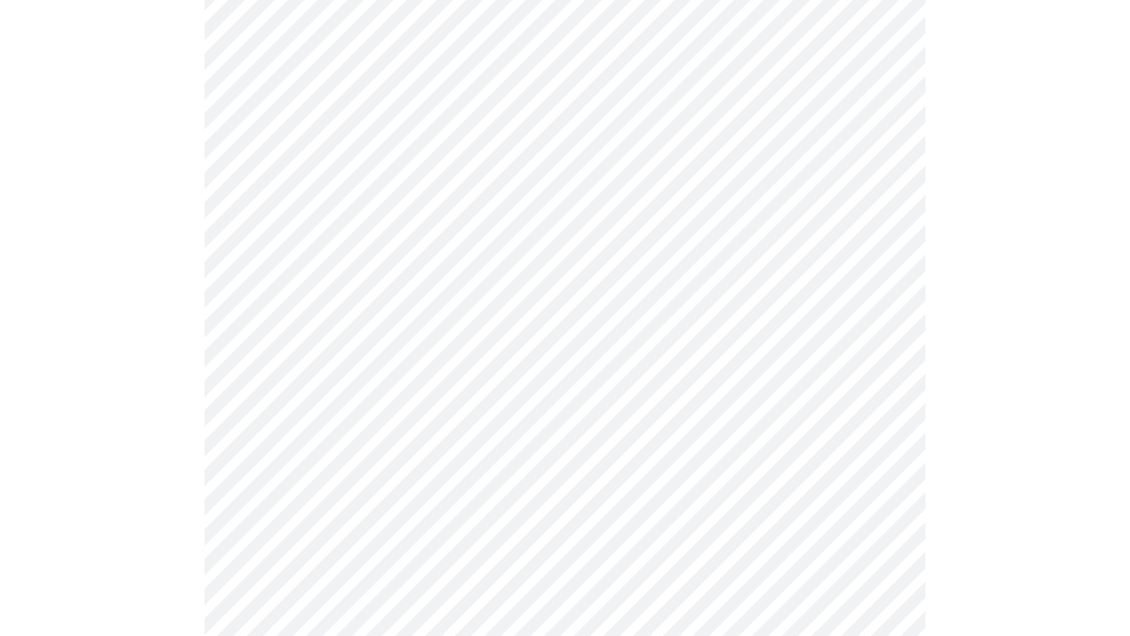
scroll to position [1145, 0]
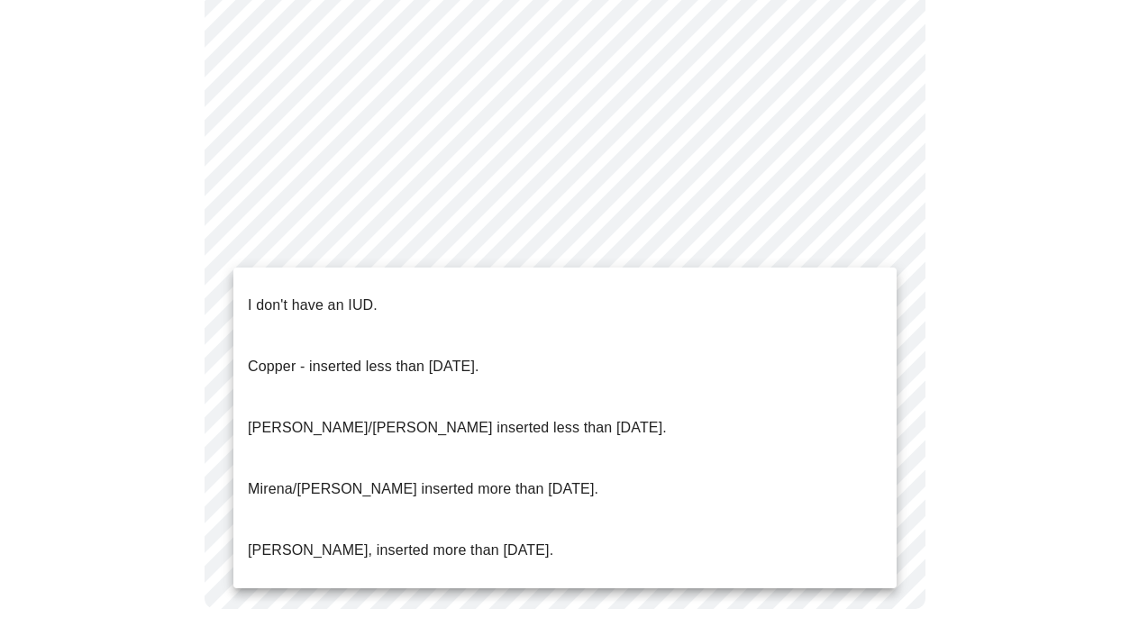
click at [816, 299] on li "I don't have an IUD." at bounding box center [565, 305] width 664 height 61
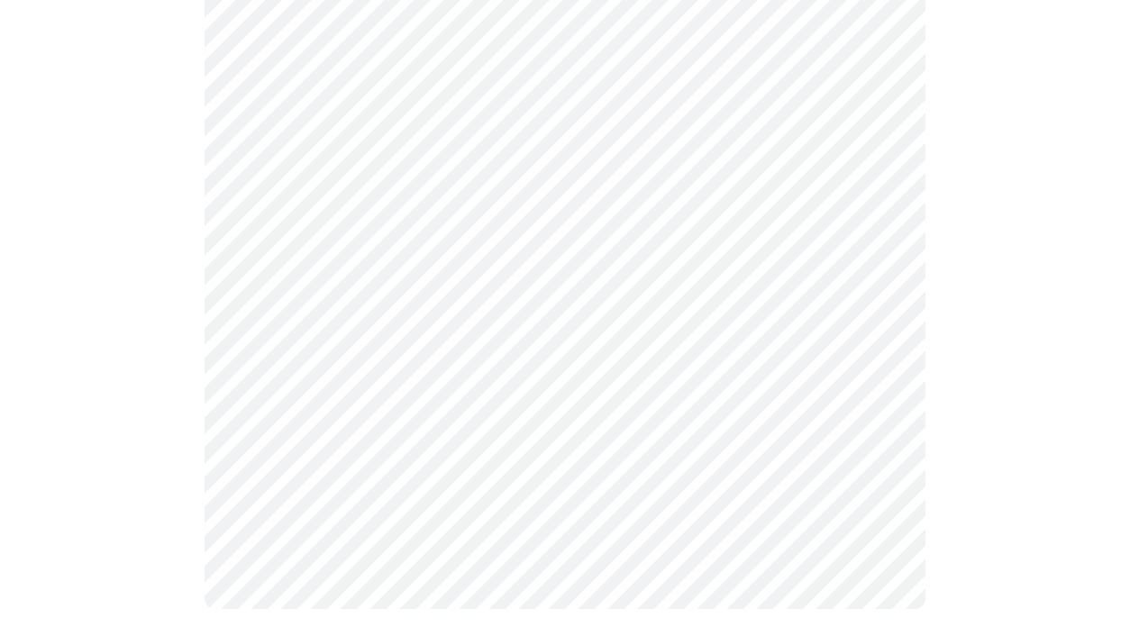
scroll to position [1136, 0]
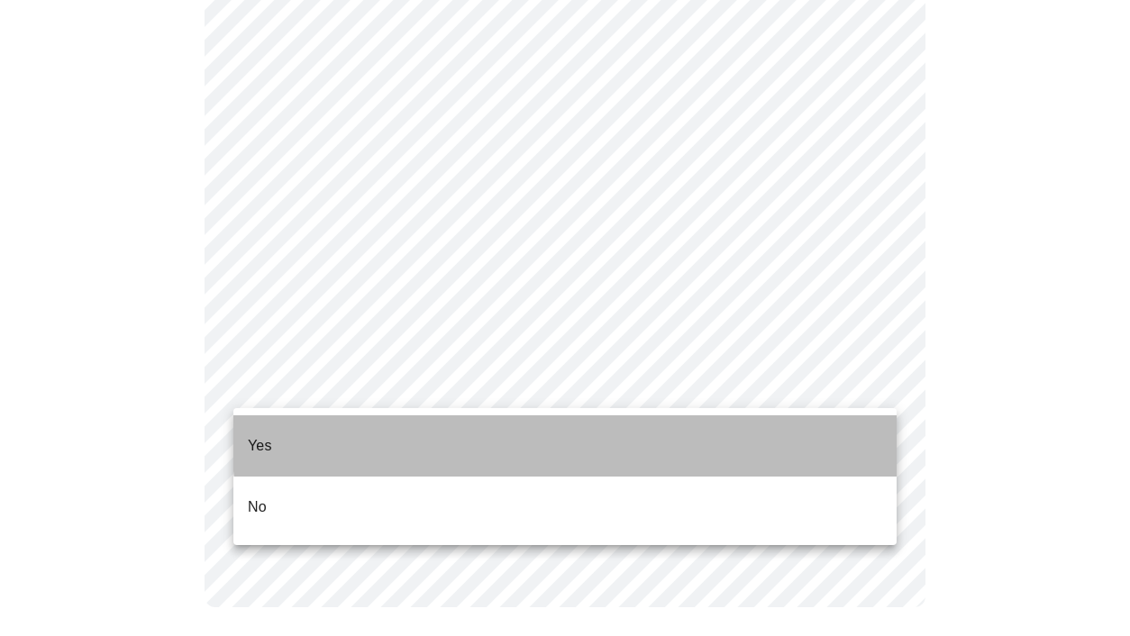
click at [776, 427] on li "Yes" at bounding box center [565, 446] width 664 height 61
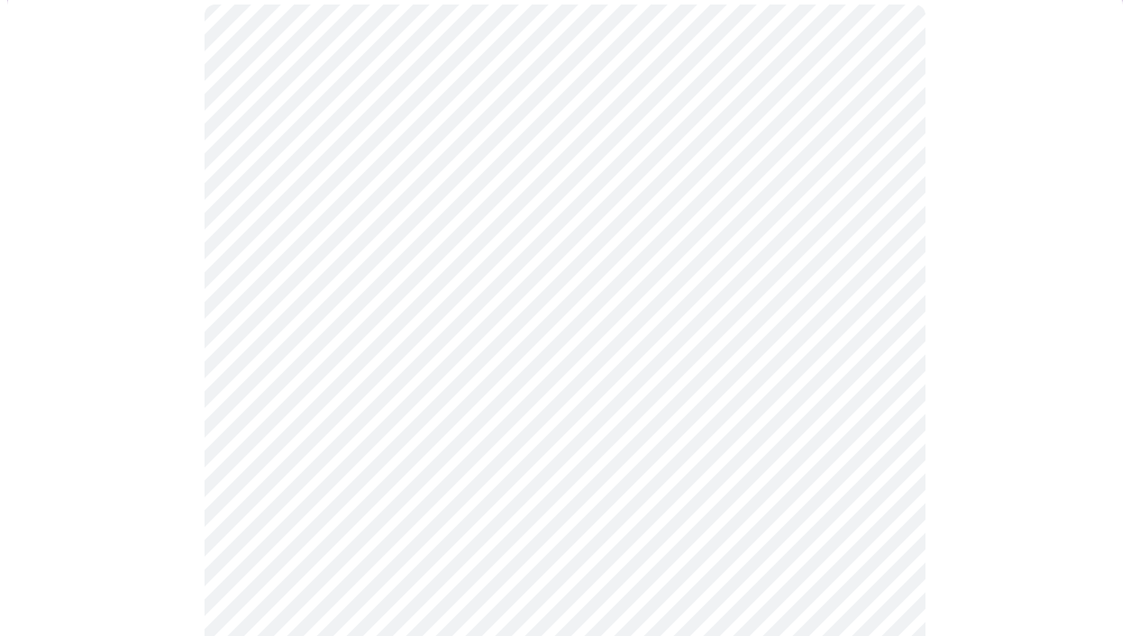
scroll to position [203, 0]
click at [883, 291] on body "MyMenopauseRx Appointments Messaging Labs Uploads Medications Community Refer a…" at bounding box center [565, 547] width 1116 height 1486
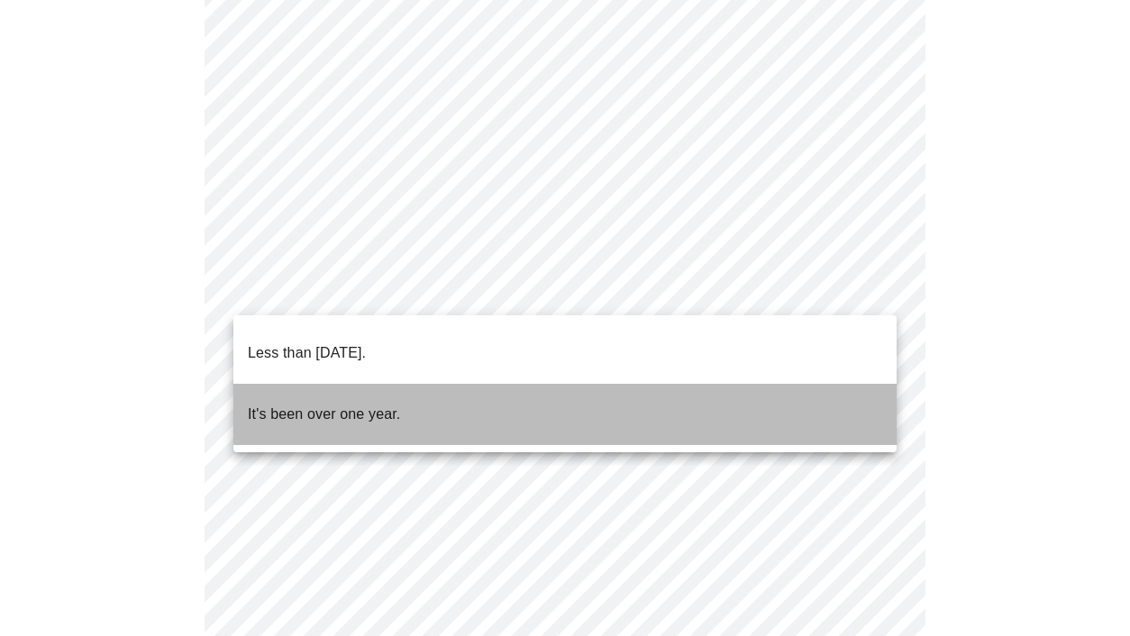
click at [780, 384] on li "It's been over one year." at bounding box center [565, 414] width 664 height 61
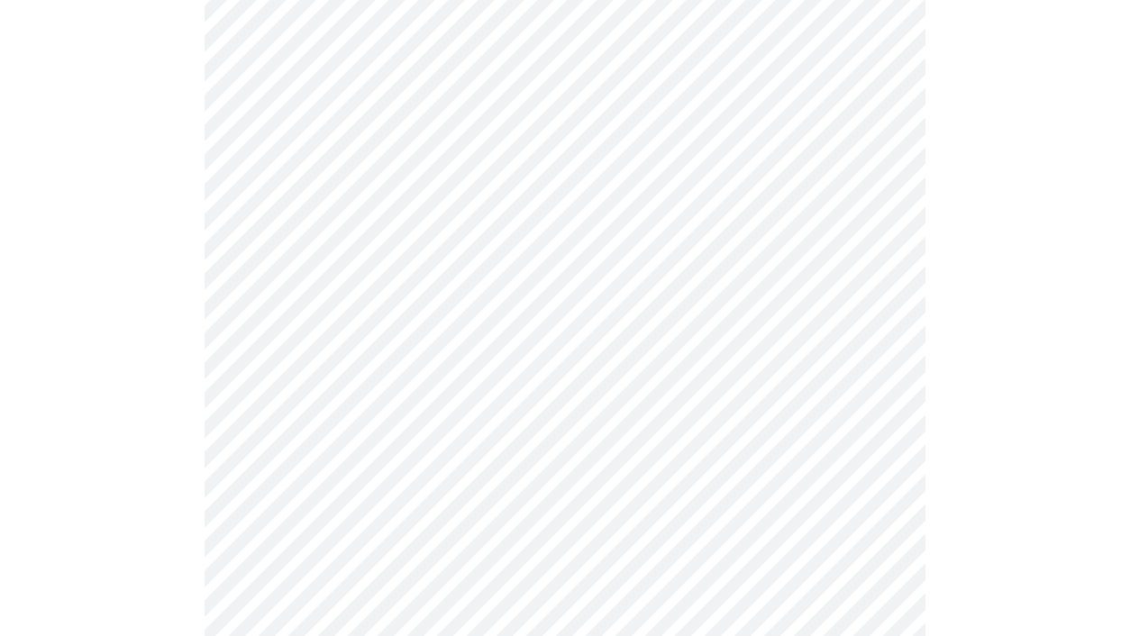
scroll to position [279, 0]
click at [891, 371] on body "MyMenopauseRx Appointments Messaging Labs Uploads Medications Community Refer a…" at bounding box center [565, 466] width 1116 height 1475
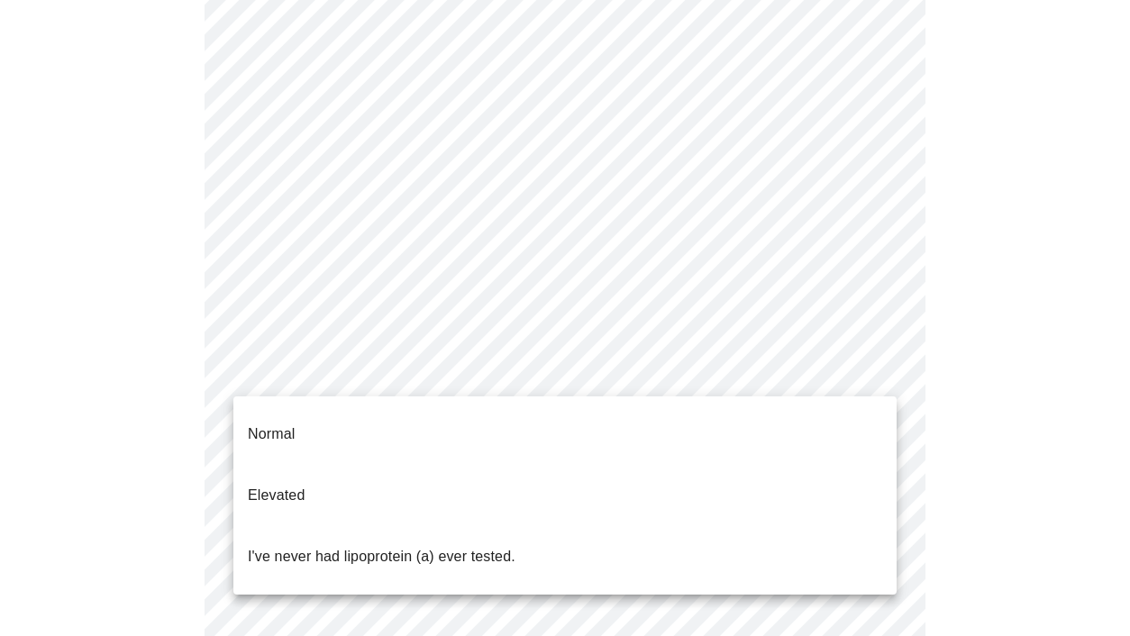
click at [812, 526] on li "I've never had lipoprotein (a) ever tested." at bounding box center [565, 556] width 664 height 61
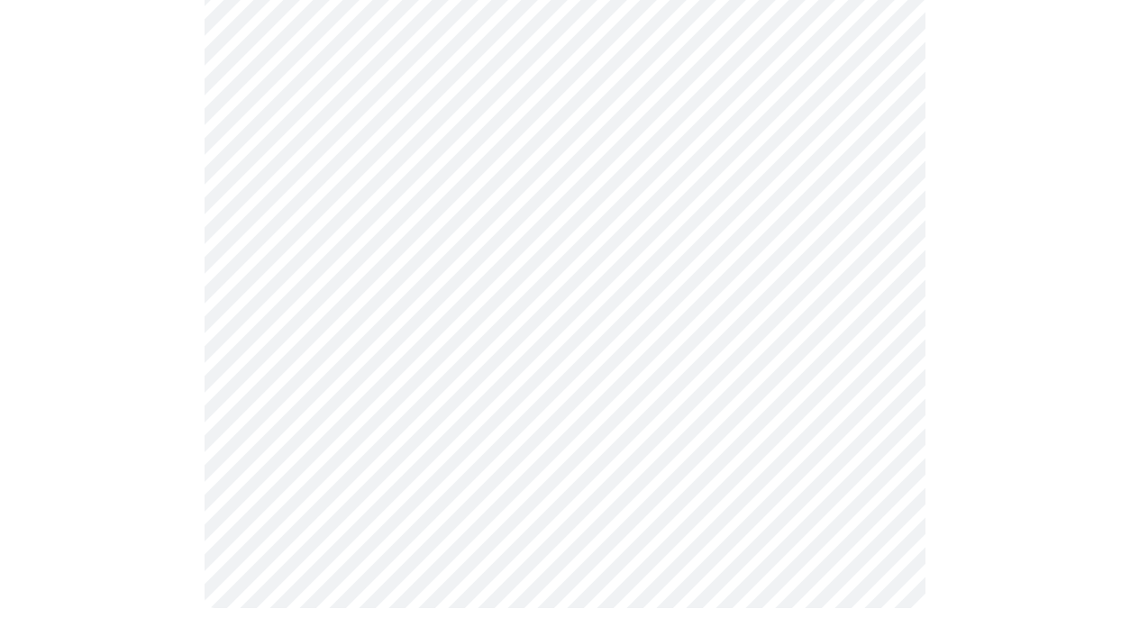
scroll to position [0, 0]
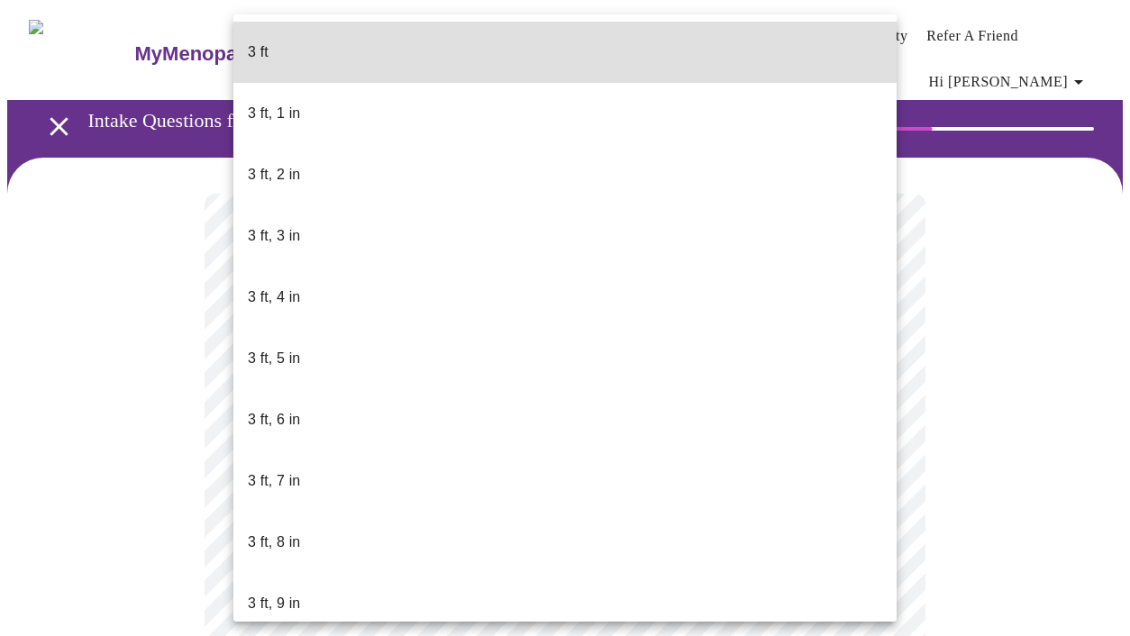
click at [572, 542] on body "MyMenopauseRx Appointments Messaging Labs Uploads Medications Community Refer a…" at bounding box center [565, 501] width 1116 height 988
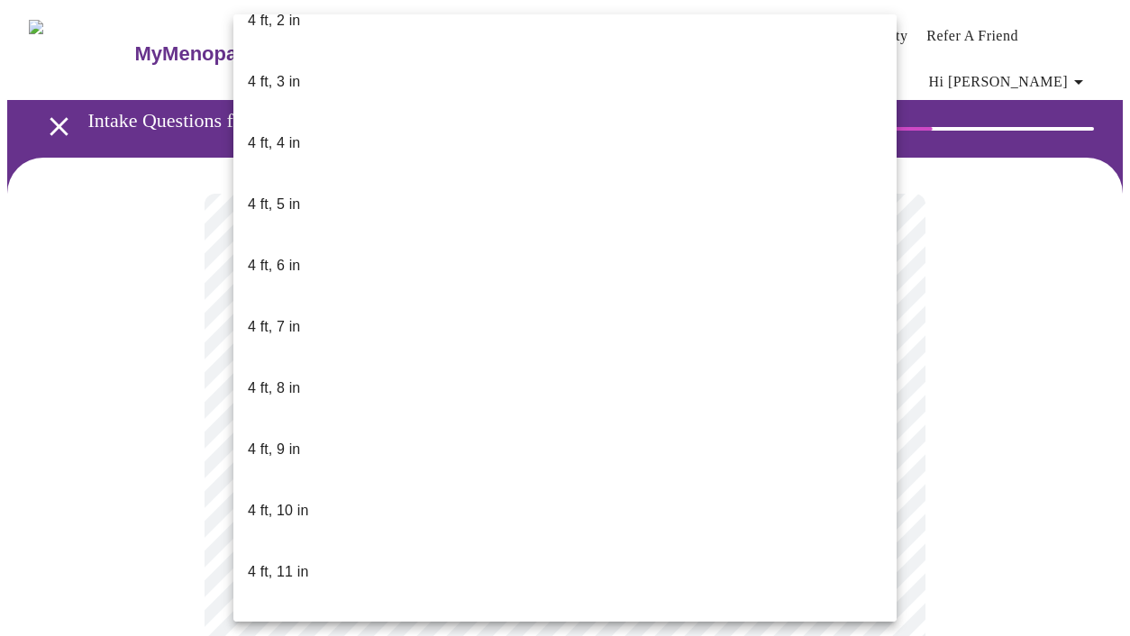
scroll to position [892, 0]
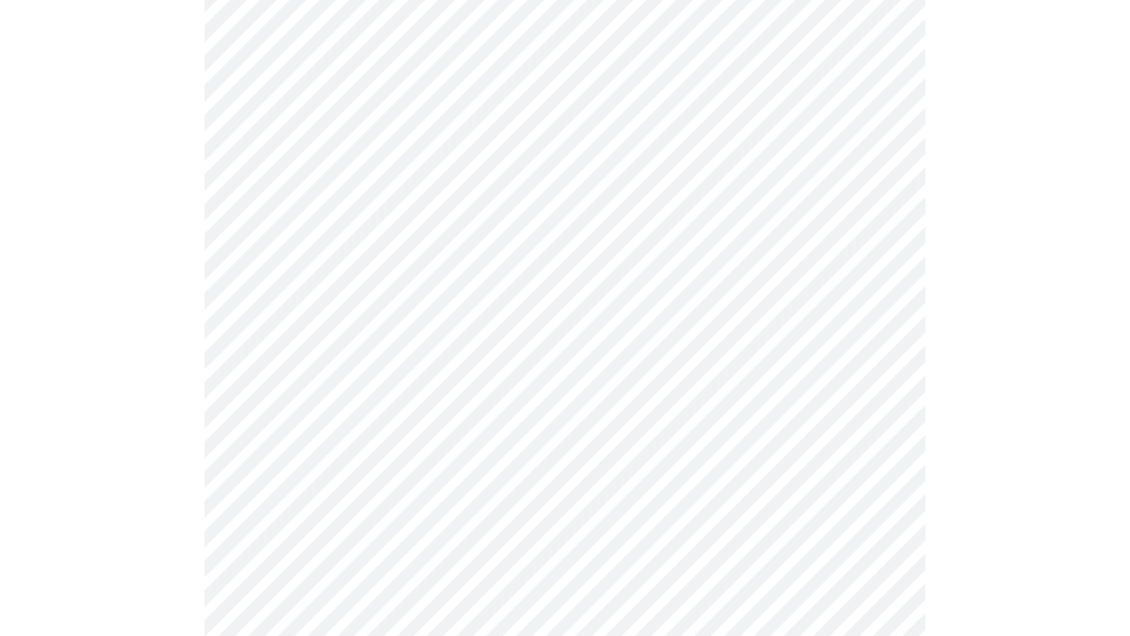
scroll to position [4692, 0]
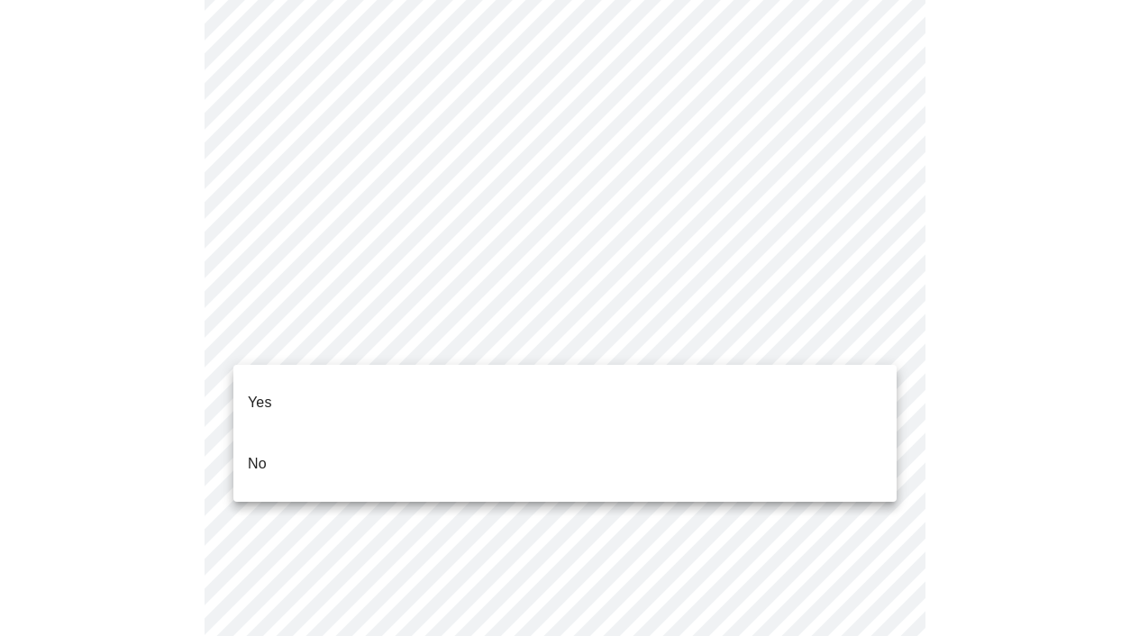
click at [716, 435] on li "No" at bounding box center [565, 464] width 664 height 61
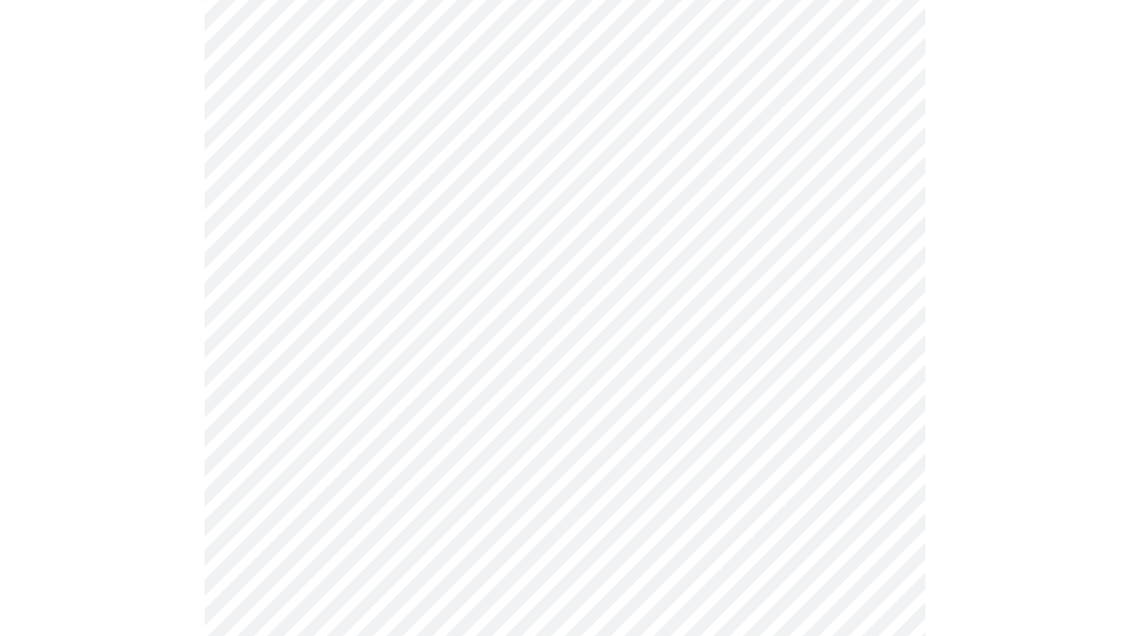
scroll to position [994, 0]
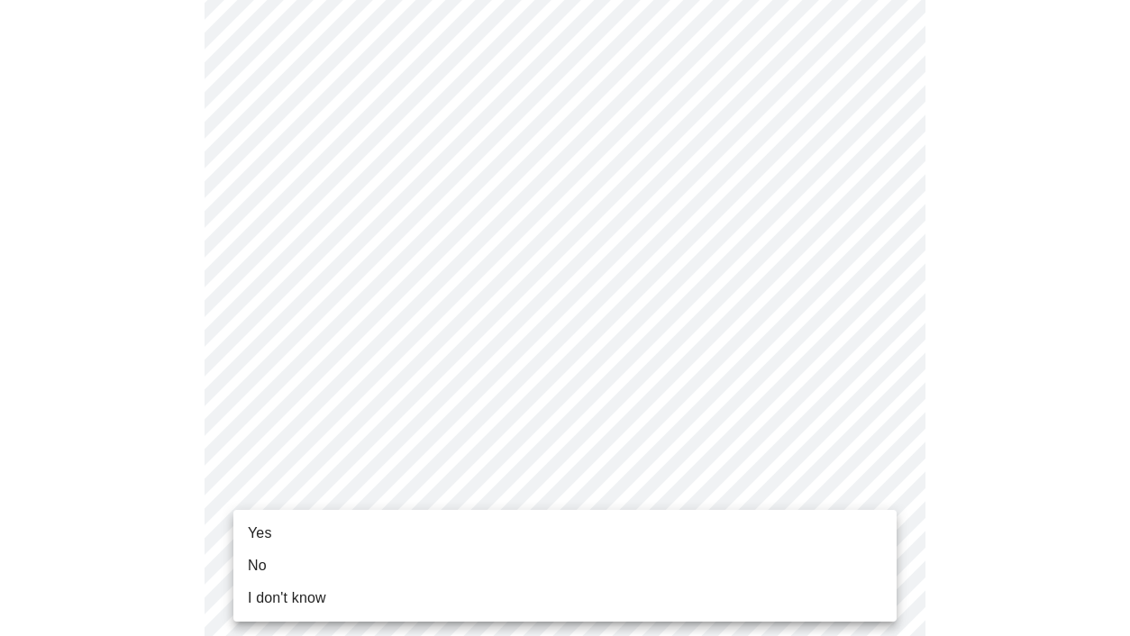
click at [390, 529] on li "Yes" at bounding box center [565, 533] width 664 height 32
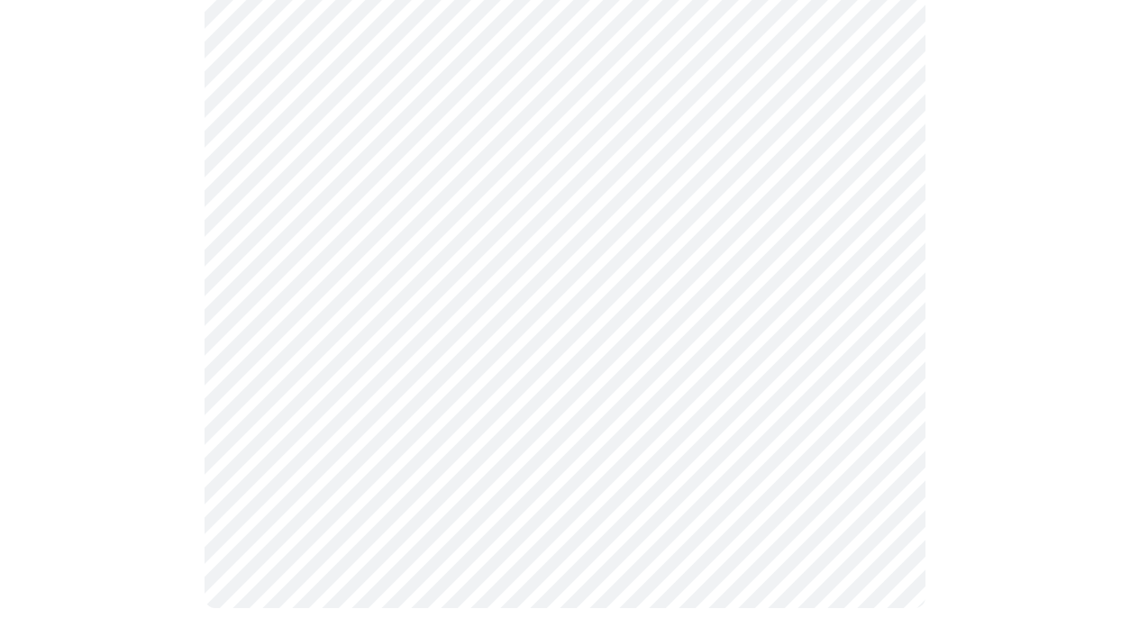
scroll to position [0, 0]
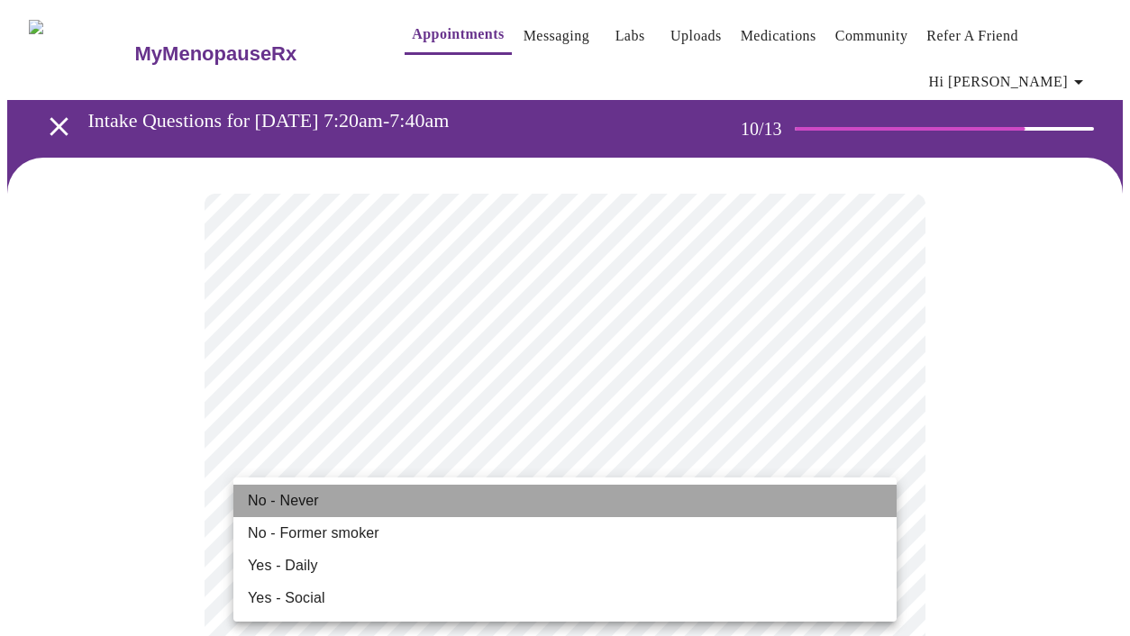
click at [645, 500] on li "No - Never" at bounding box center [565, 501] width 664 height 32
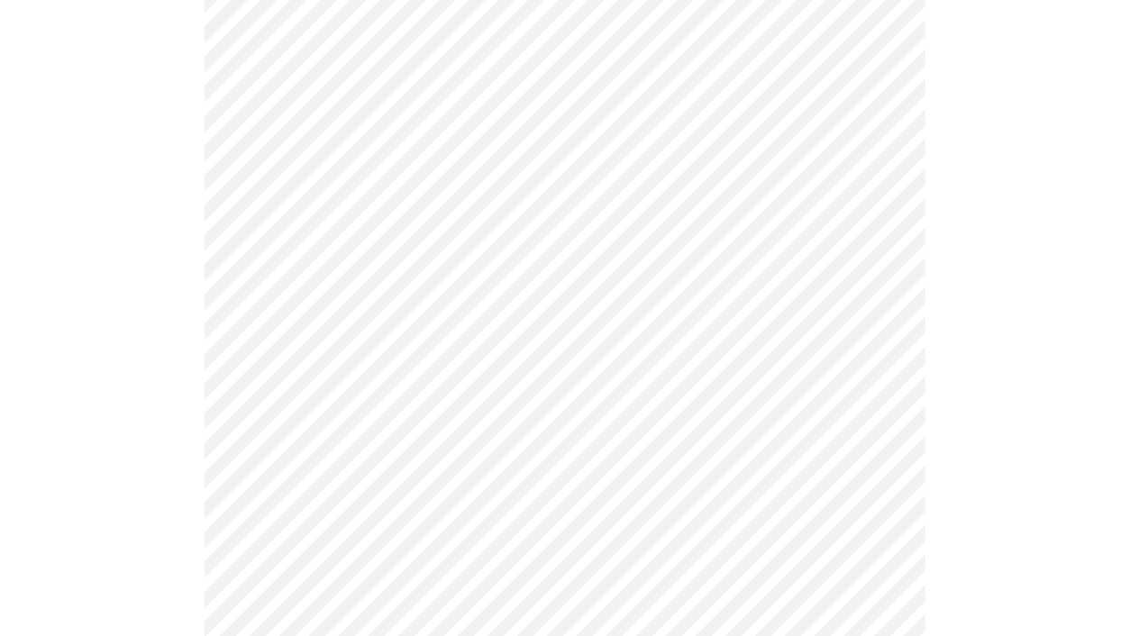
scroll to position [1453, 0]
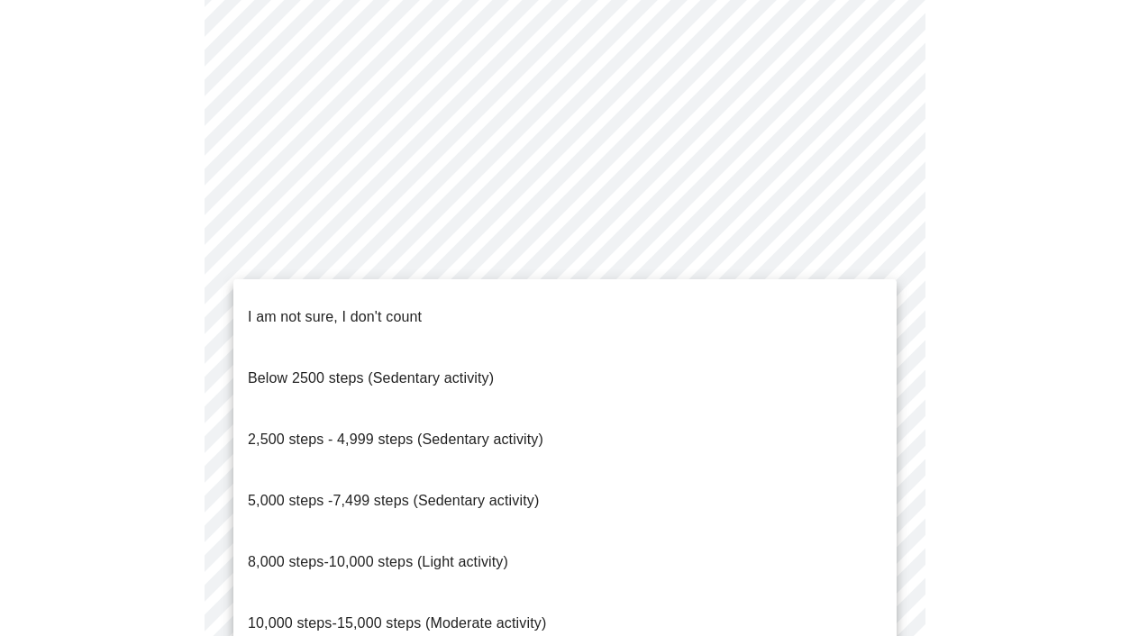
click at [826, 471] on li "5,000 steps -7,499 steps (Sedentary activity)" at bounding box center [565, 501] width 664 height 61
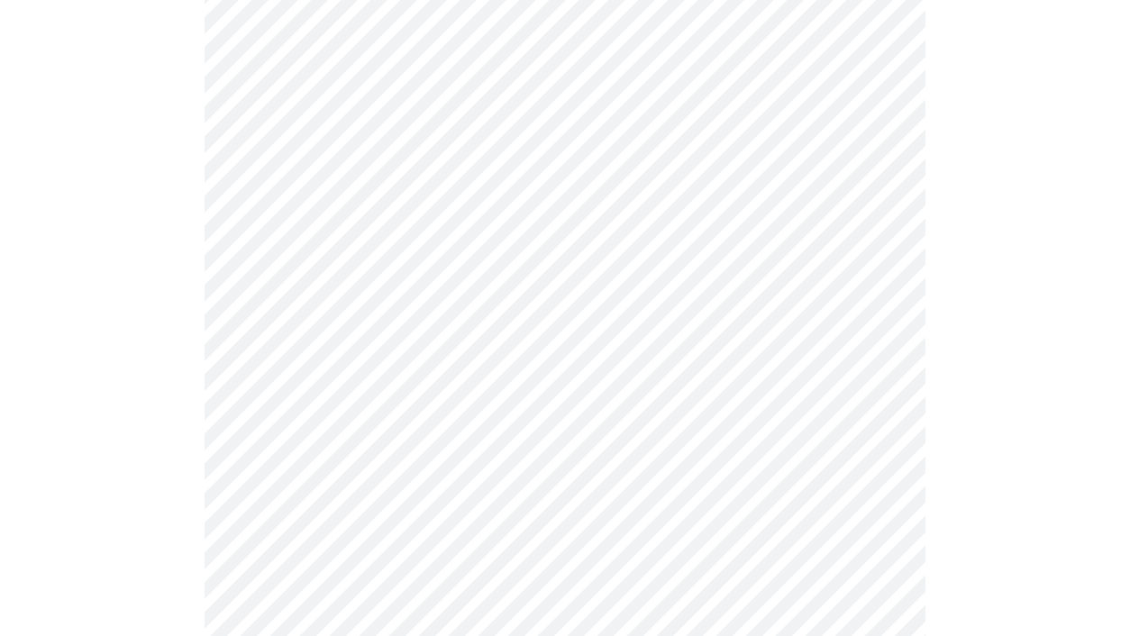
scroll to position [1675, 0]
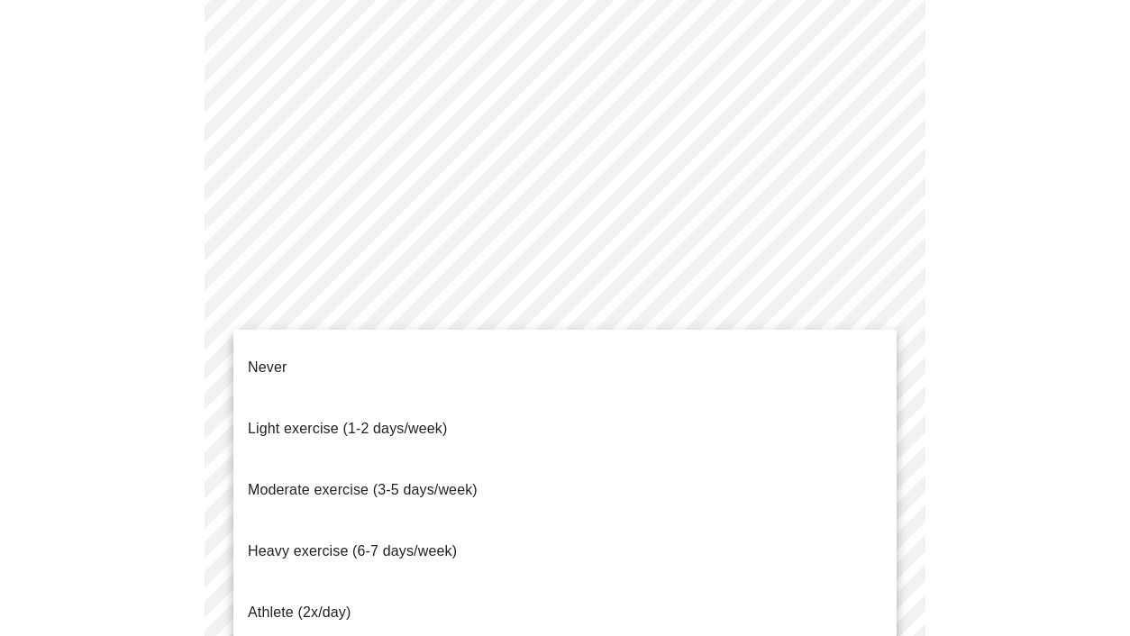
click at [736, 521] on li "Heavy exercise (6-7 days/week)" at bounding box center [565, 551] width 664 height 61
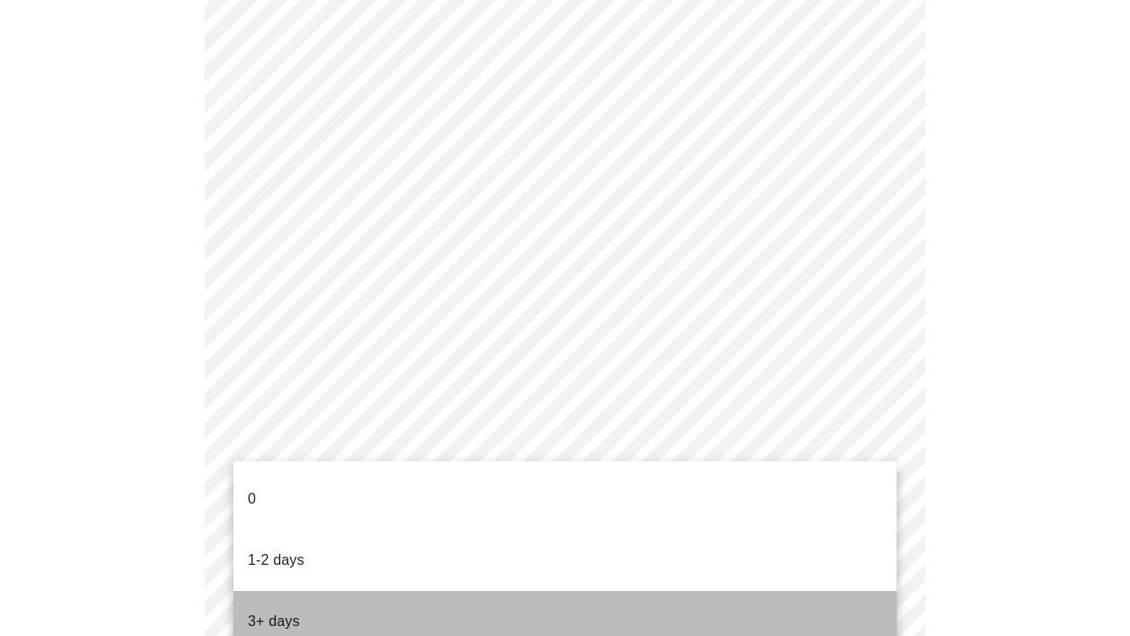
click at [743, 591] on li "3+ days" at bounding box center [565, 621] width 664 height 61
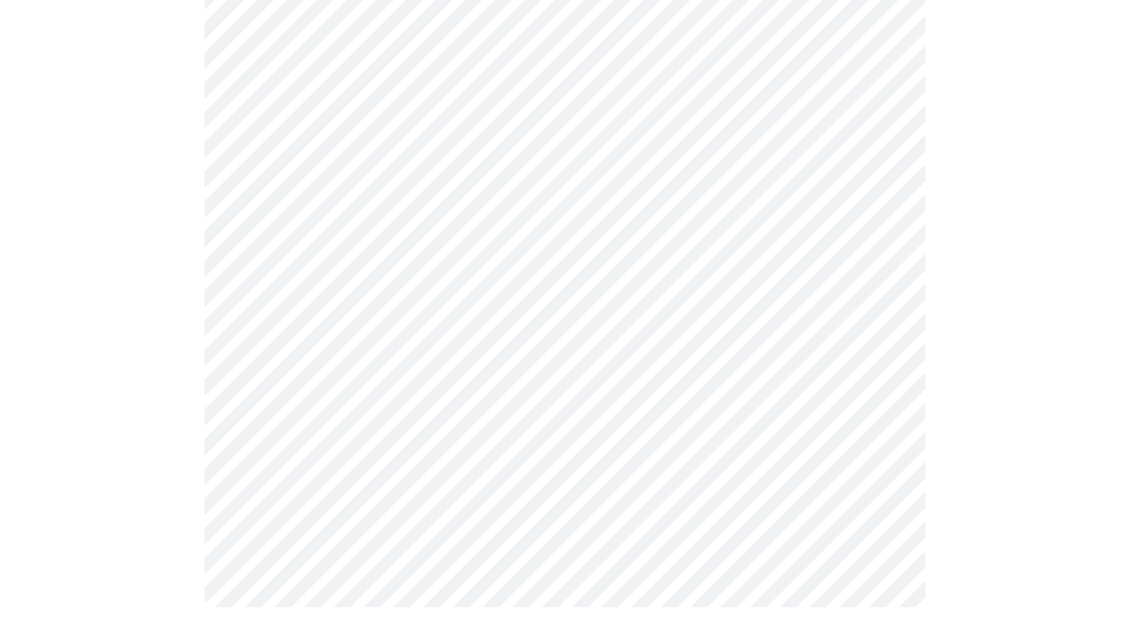
scroll to position [0, 0]
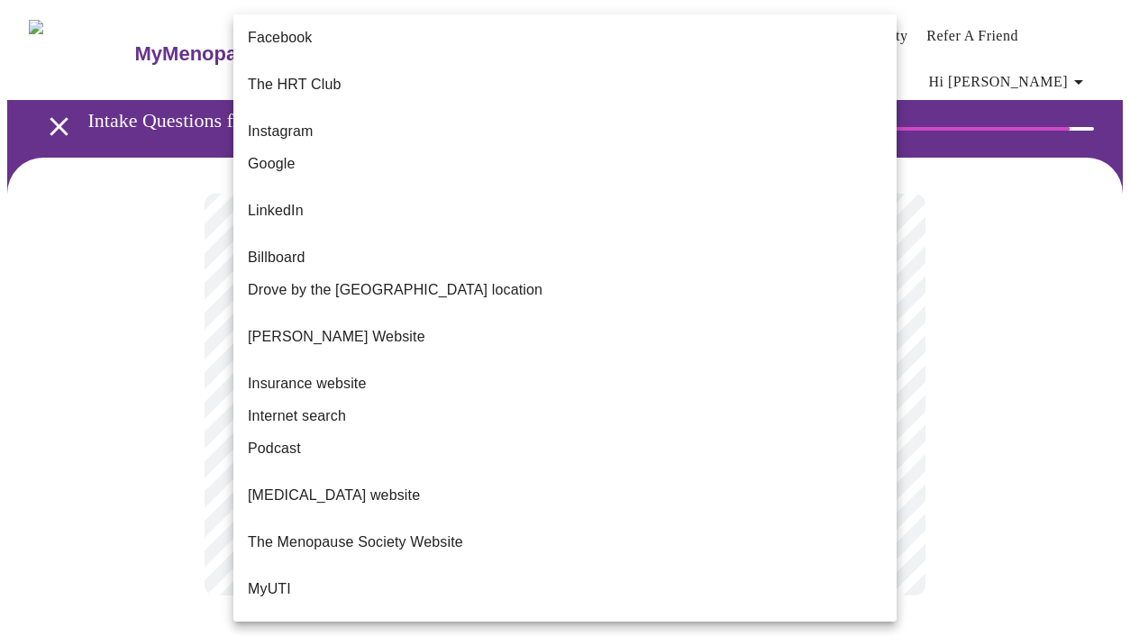
click at [880, 393] on body "MyMenopauseRx Appointments Messaging Labs Uploads Medications Community Refer a…" at bounding box center [565, 319] width 1116 height 625
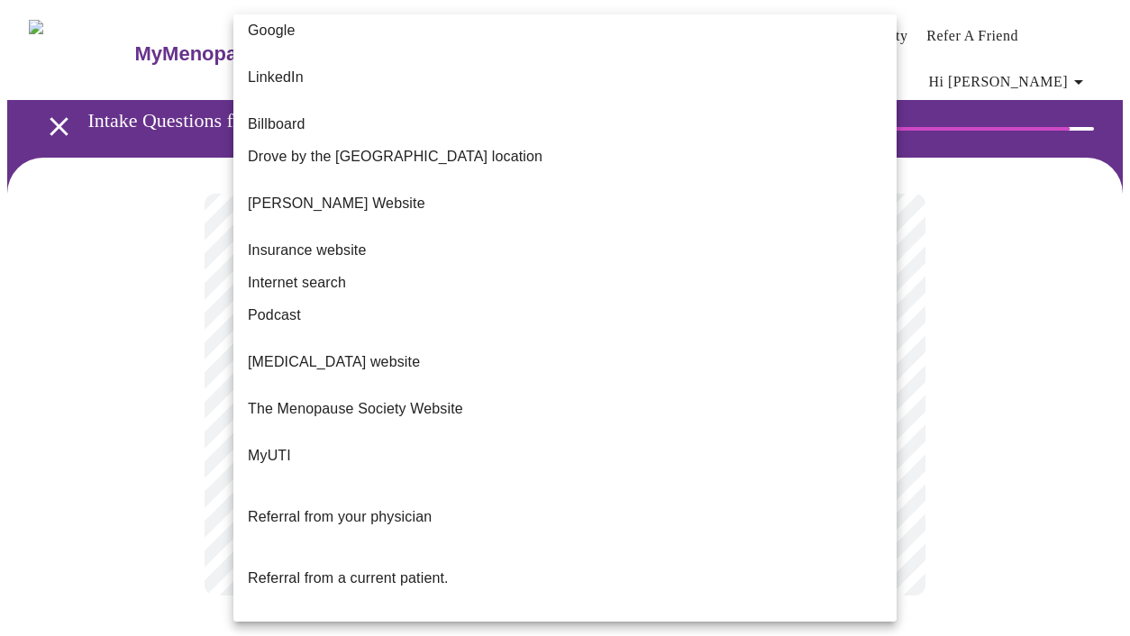
scroll to position [153, 0]
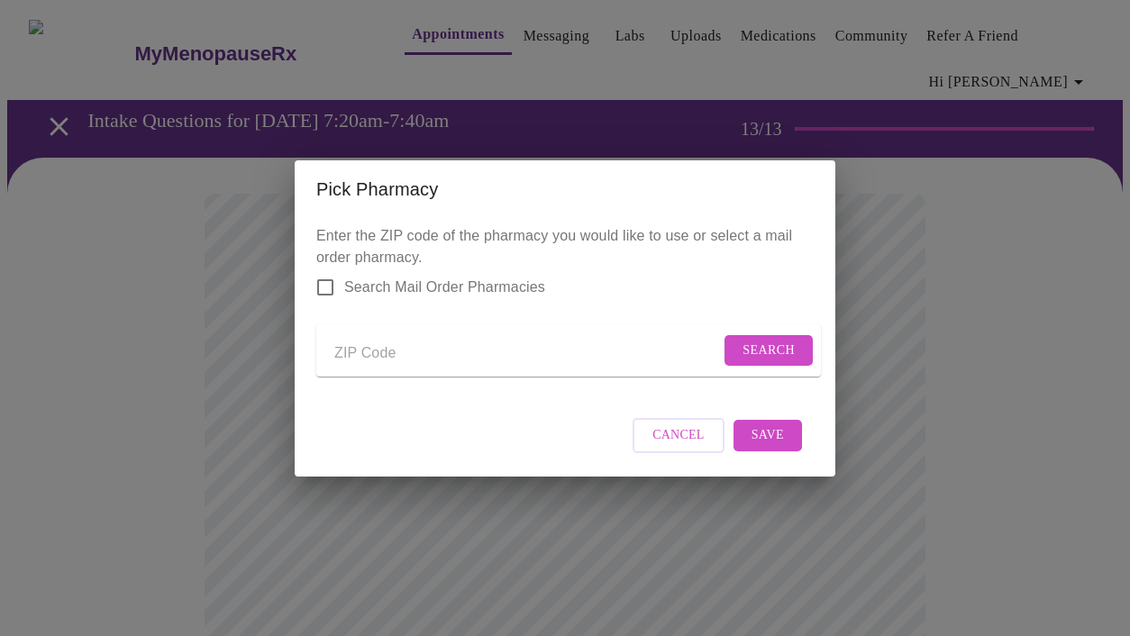
click at [405, 352] on input "Send a message to your care team" at bounding box center [527, 354] width 386 height 29
click at [770, 343] on span "Search" at bounding box center [769, 351] width 52 height 23
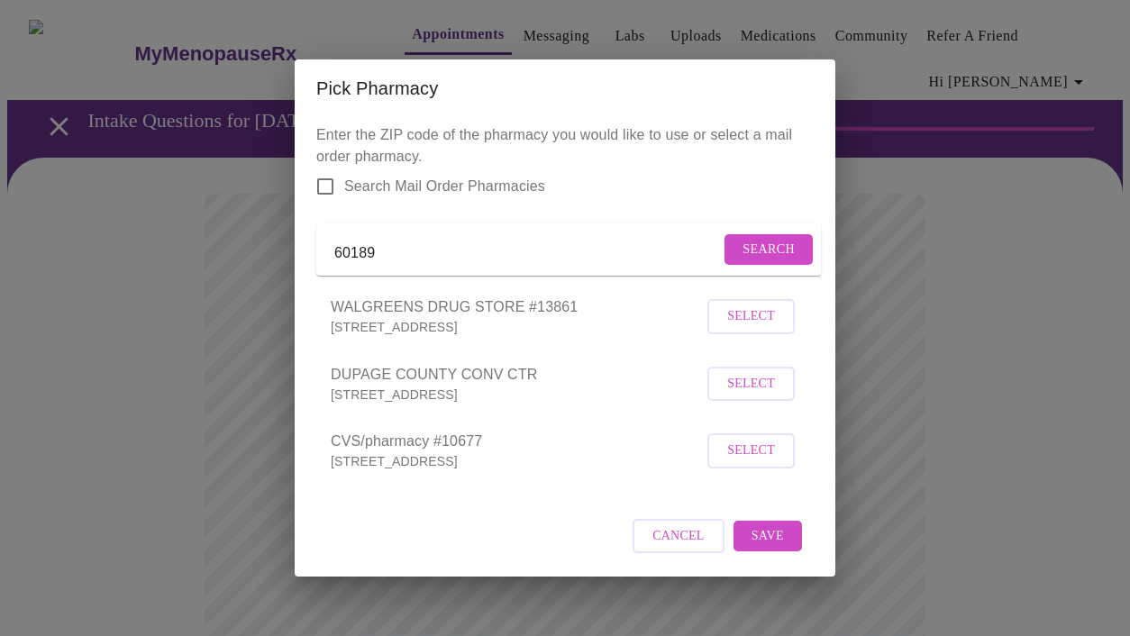
click at [393, 250] on input "60189" at bounding box center [527, 253] width 386 height 29
type input "60187"
click at [756, 241] on span "Search" at bounding box center [769, 250] width 52 height 23
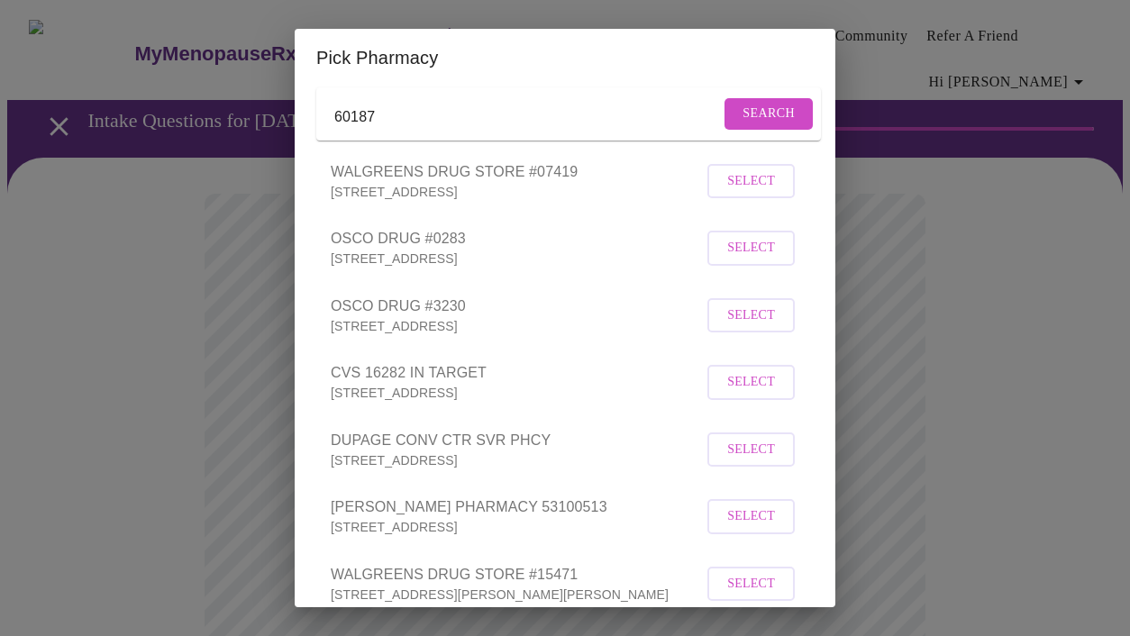
scroll to position [151, 0]
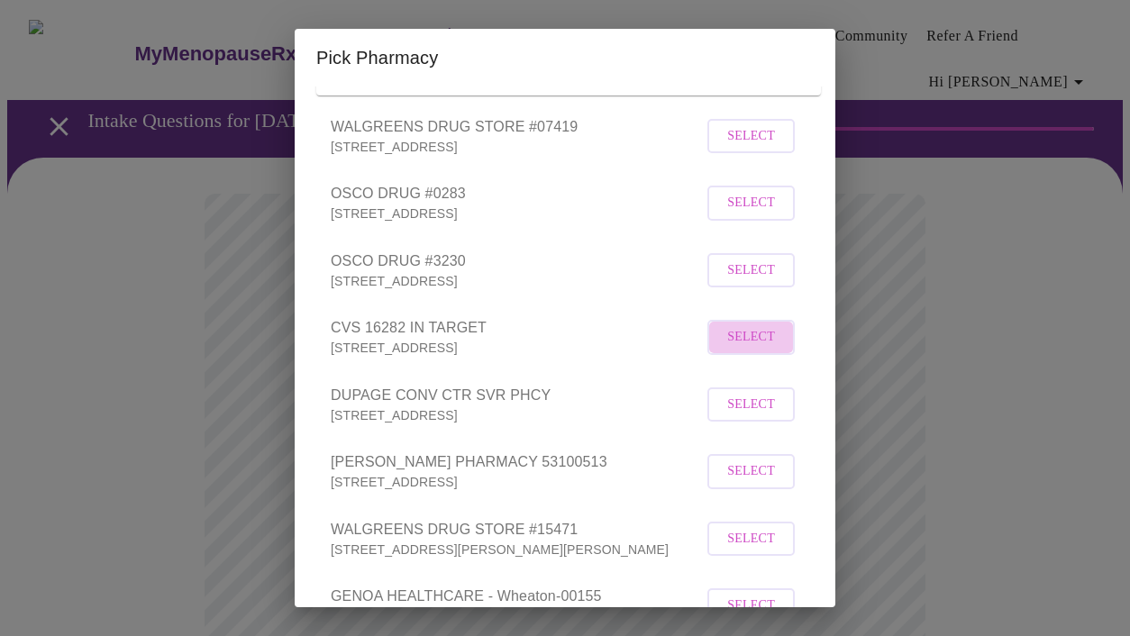
click at [769, 349] on span "Select" at bounding box center [752, 337] width 48 height 23
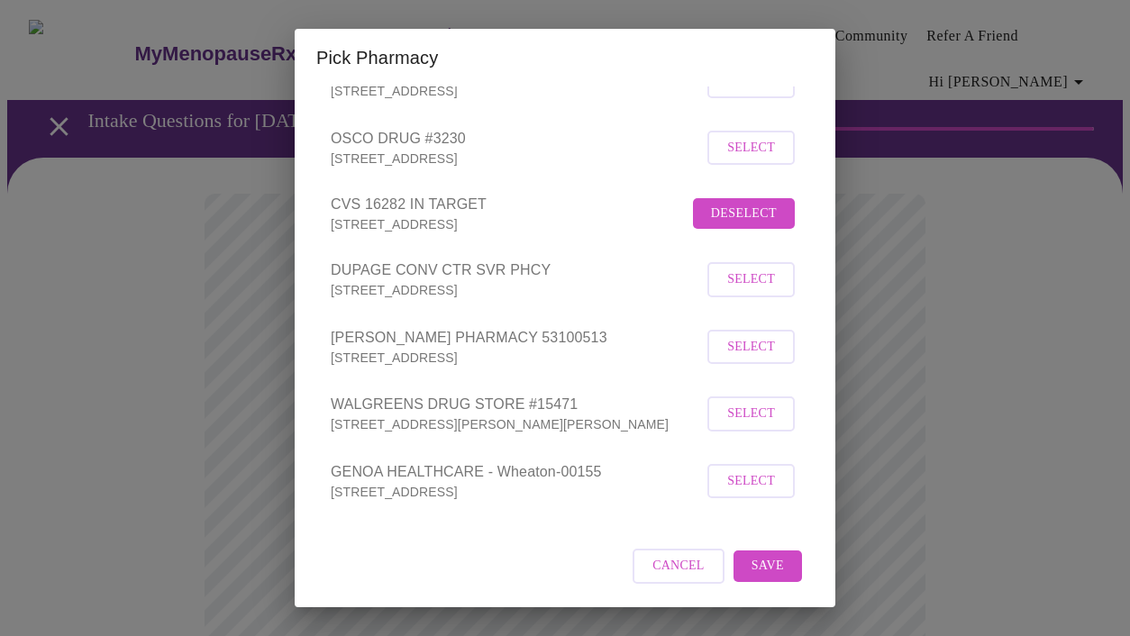
click at [779, 567] on span "Save" at bounding box center [768, 566] width 32 height 23
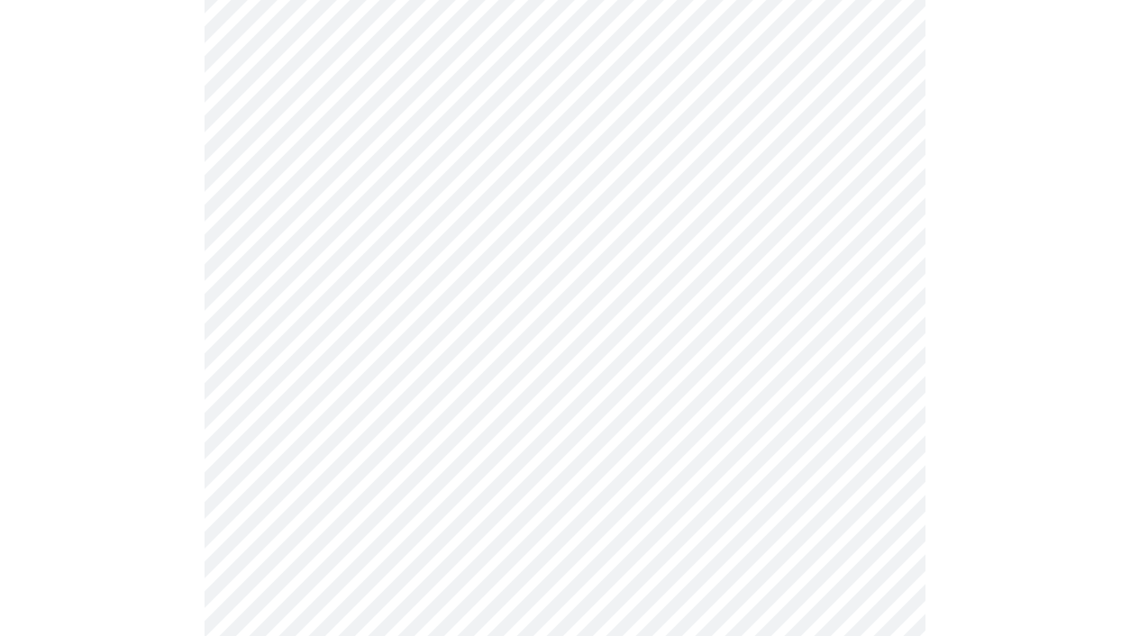
scroll to position [266, 0]
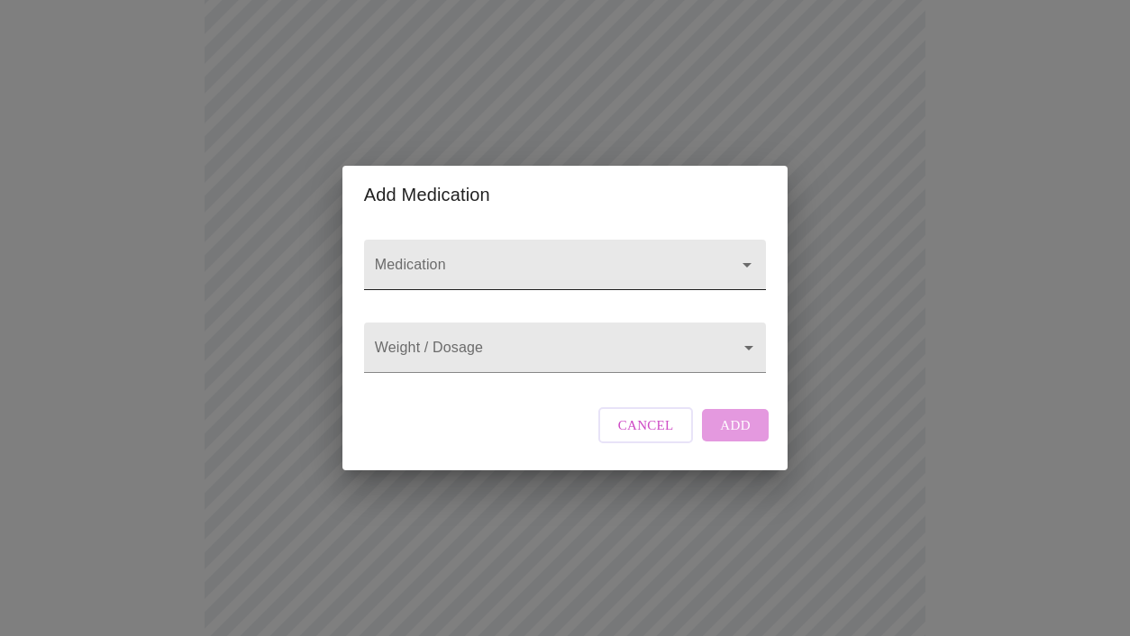
click at [743, 254] on icon "Open" at bounding box center [748, 265] width 22 height 22
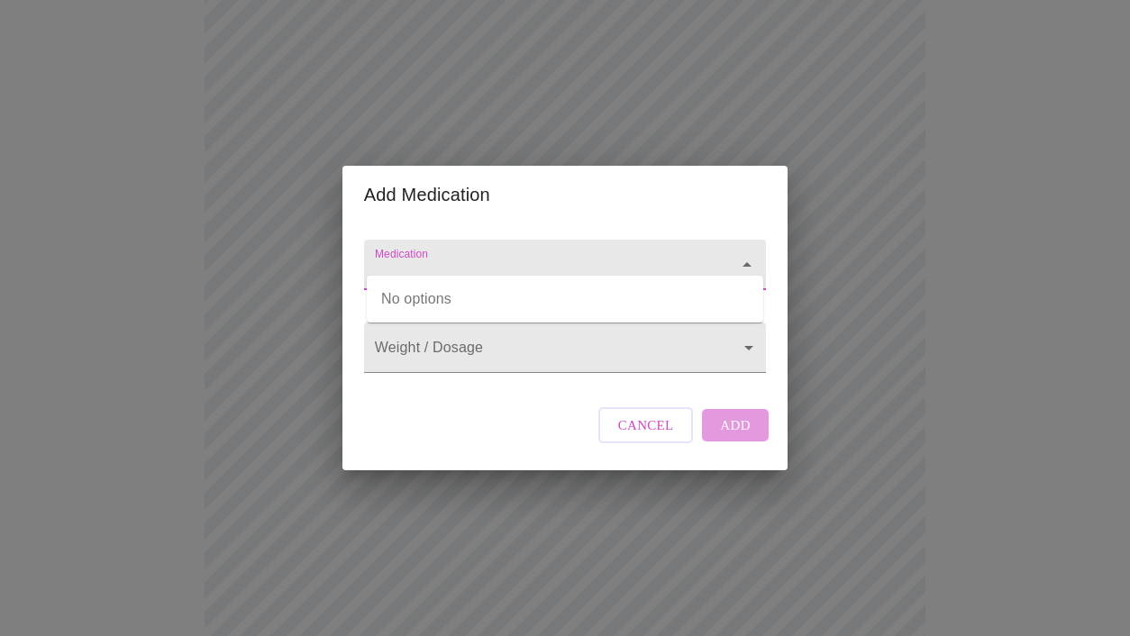
click at [705, 241] on div at bounding box center [565, 265] width 402 height 50
click at [660, 437] on span "Cancel" at bounding box center [646, 425] width 56 height 23
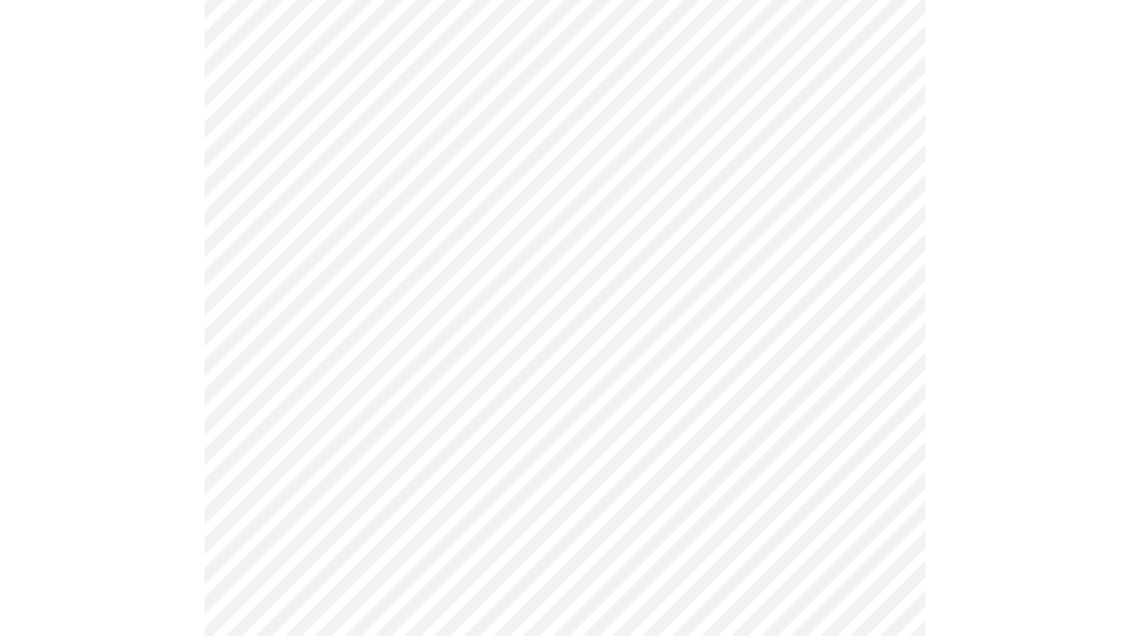
scroll to position [258, 0]
